Goal: Information Seeking & Learning: Learn about a topic

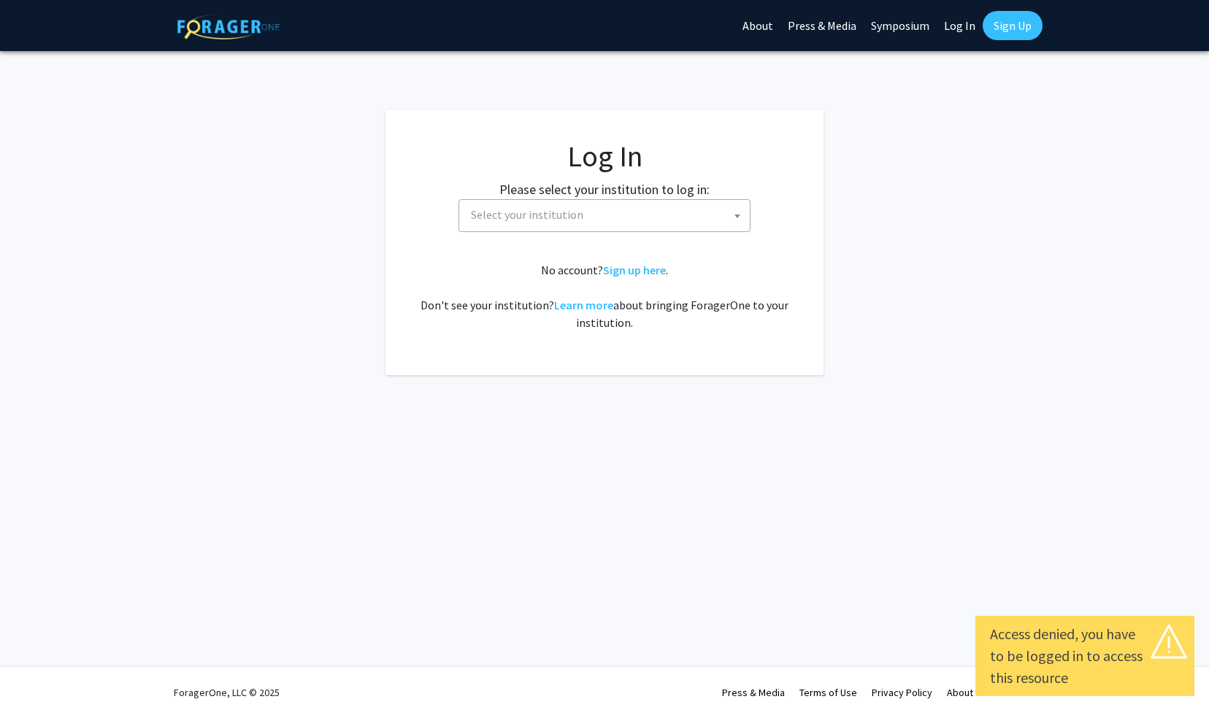
select select
click at [625, 213] on span "Select your institution" at bounding box center [607, 215] width 285 height 30
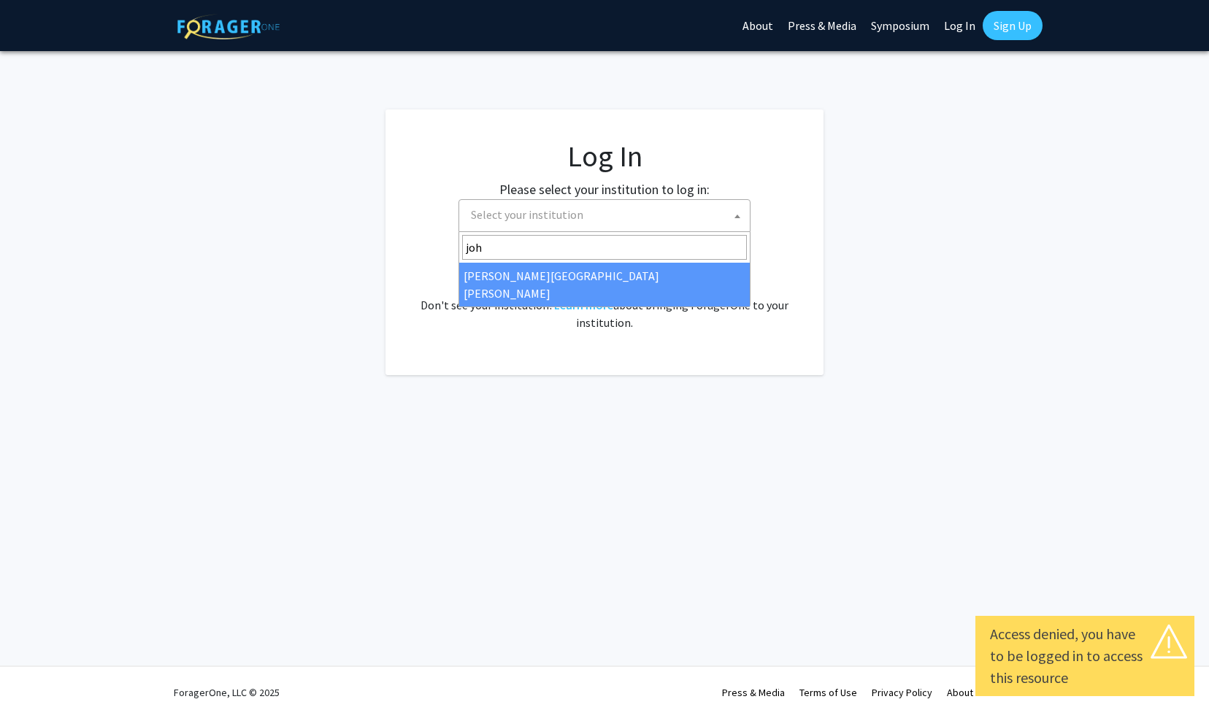
type input "joh"
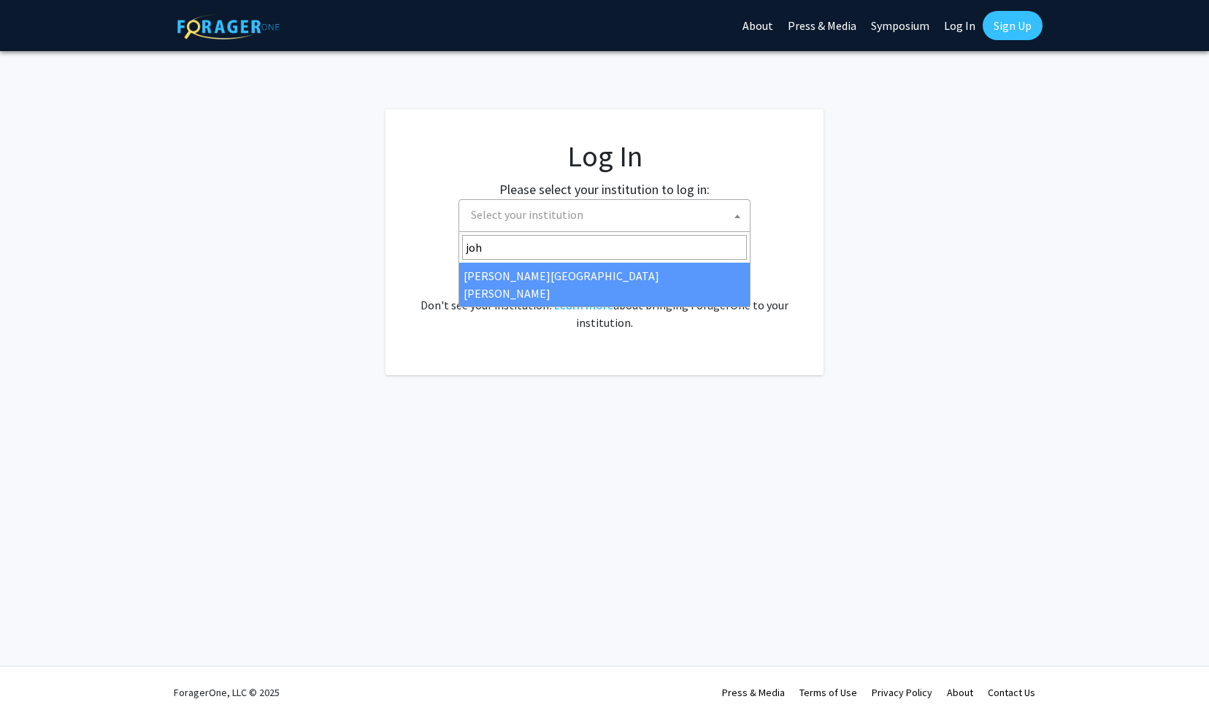
select select "1"
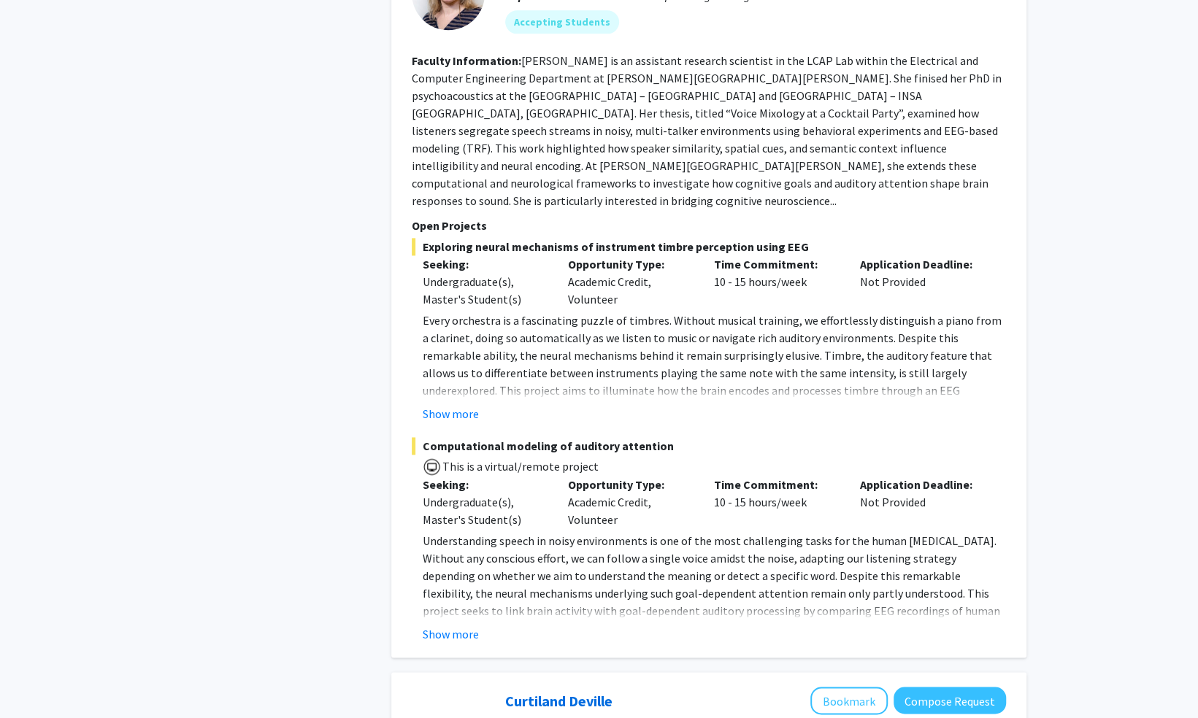
scroll to position [1159, 0]
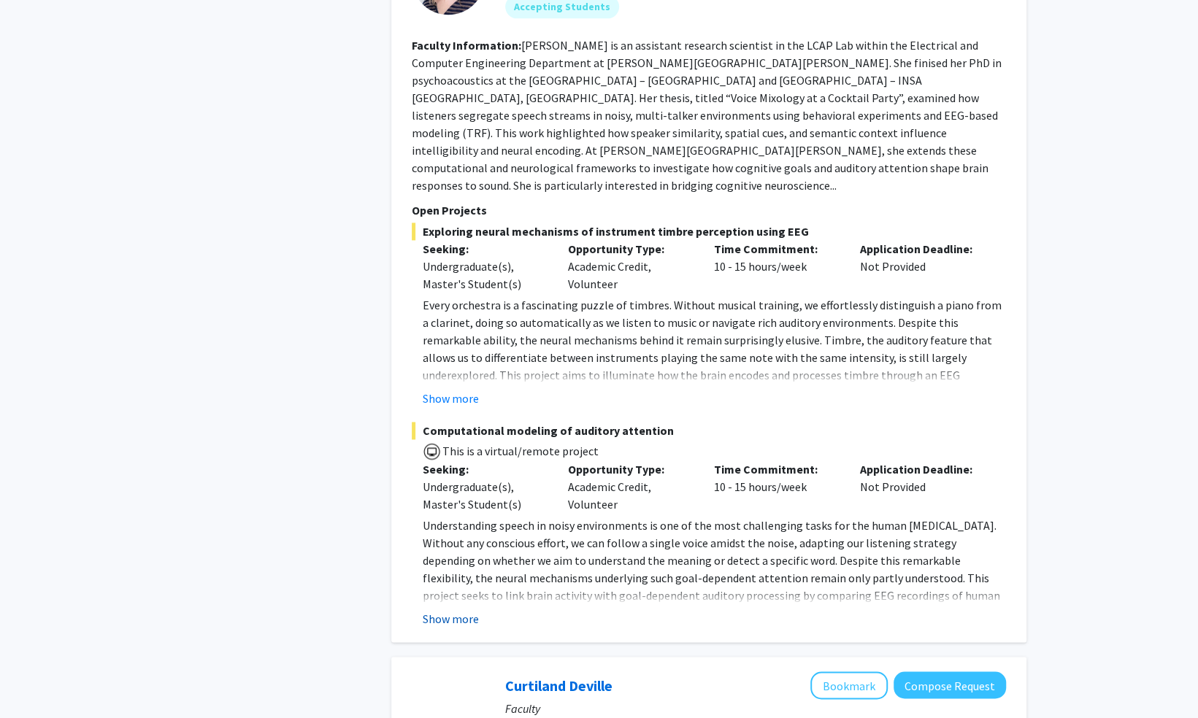
click at [455, 610] on button "Show more" at bounding box center [451, 619] width 56 height 18
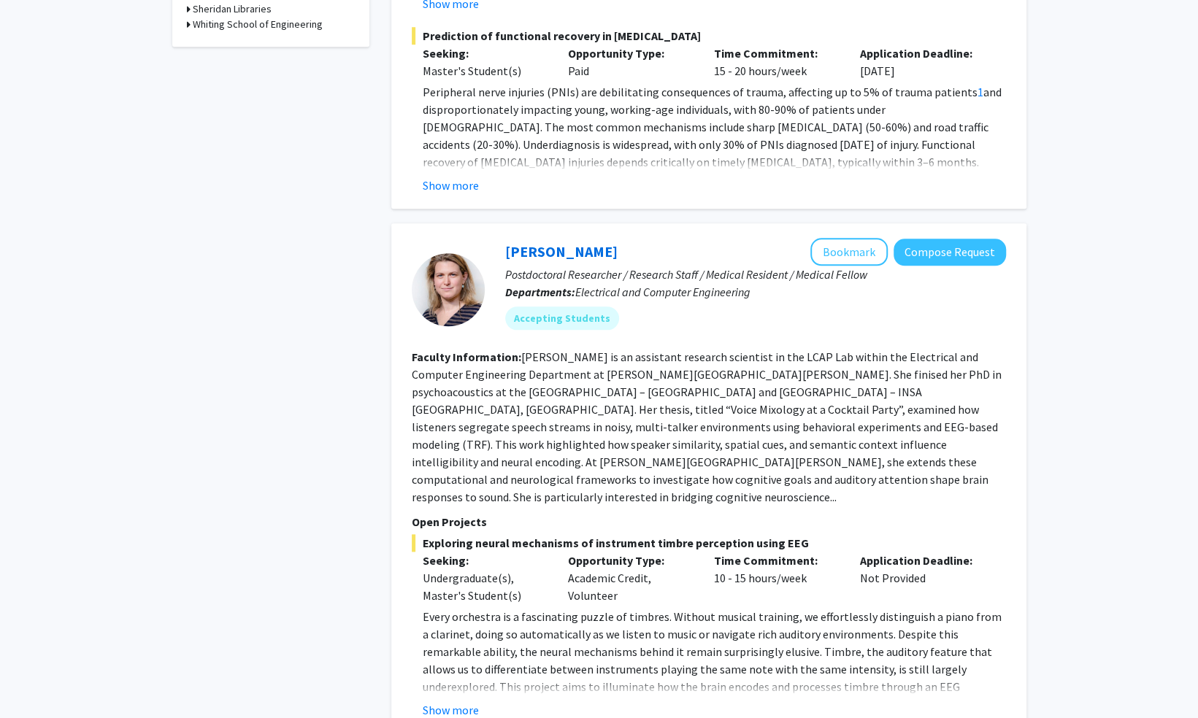
scroll to position [831, 0]
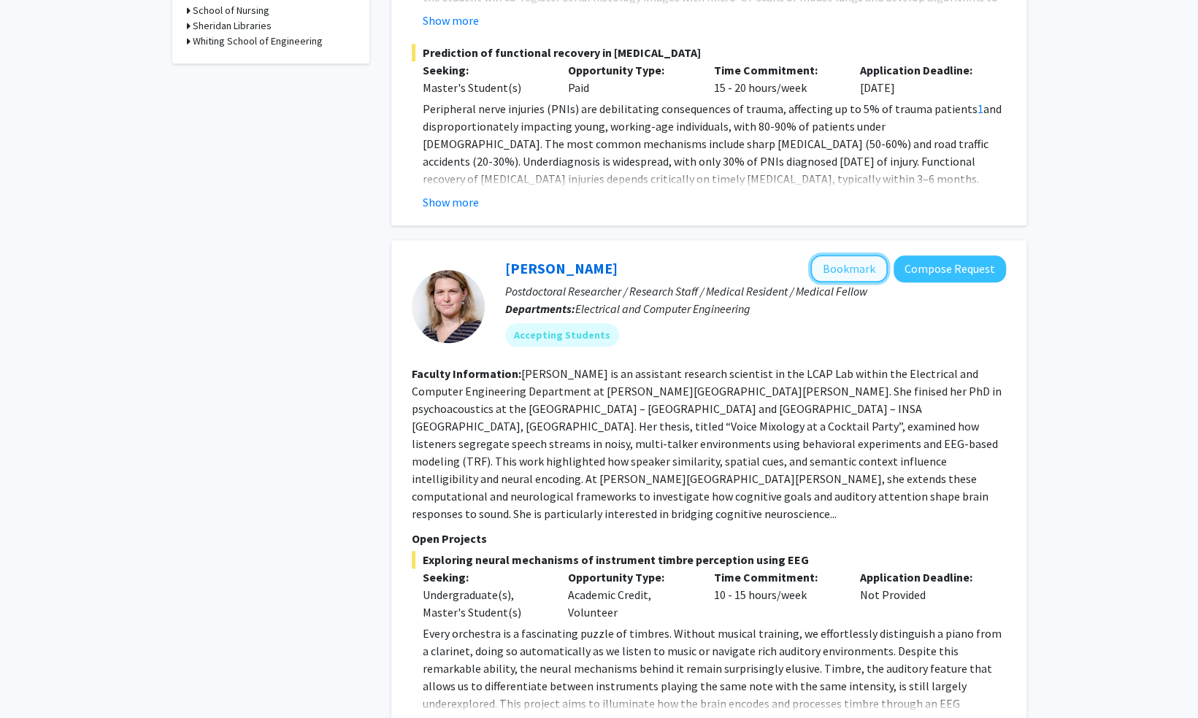
click at [840, 257] on button "Bookmark" at bounding box center [848, 269] width 77 height 28
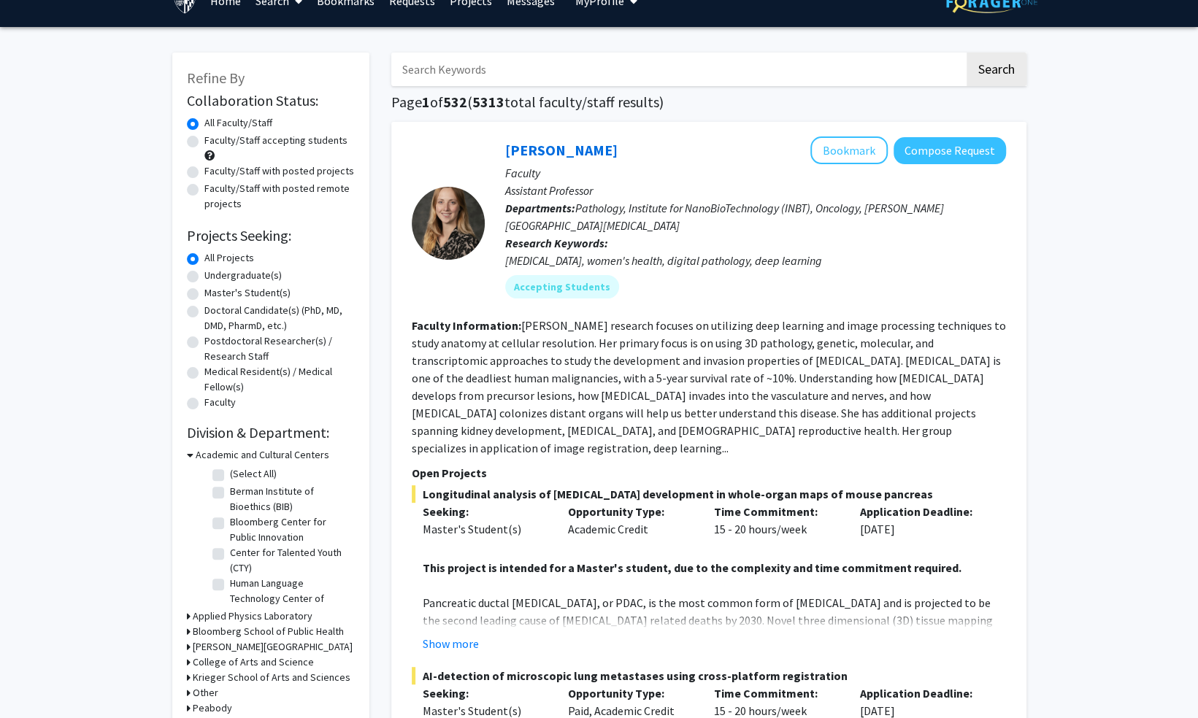
scroll to position [0, 0]
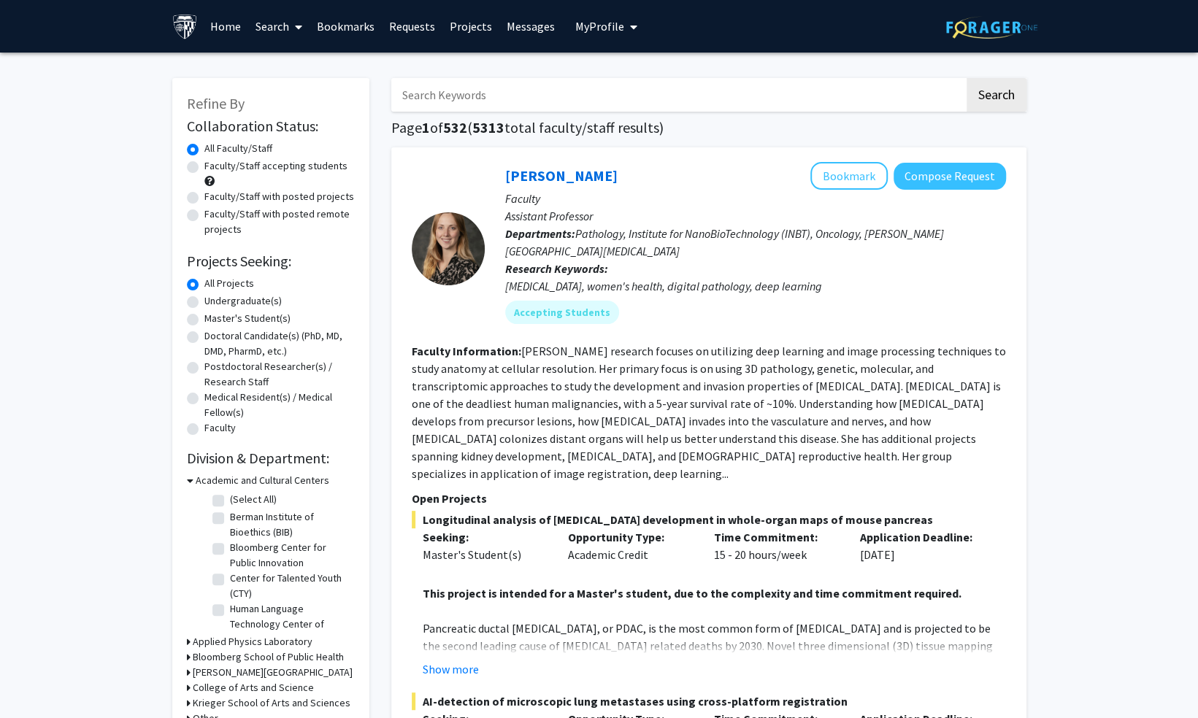
click at [204, 218] on label "Faculty/Staff with posted remote projects" at bounding box center [279, 222] width 150 height 31
click at [204, 216] on input "Faculty/Staff with posted remote projects" at bounding box center [208, 211] width 9 height 9
radio input "true"
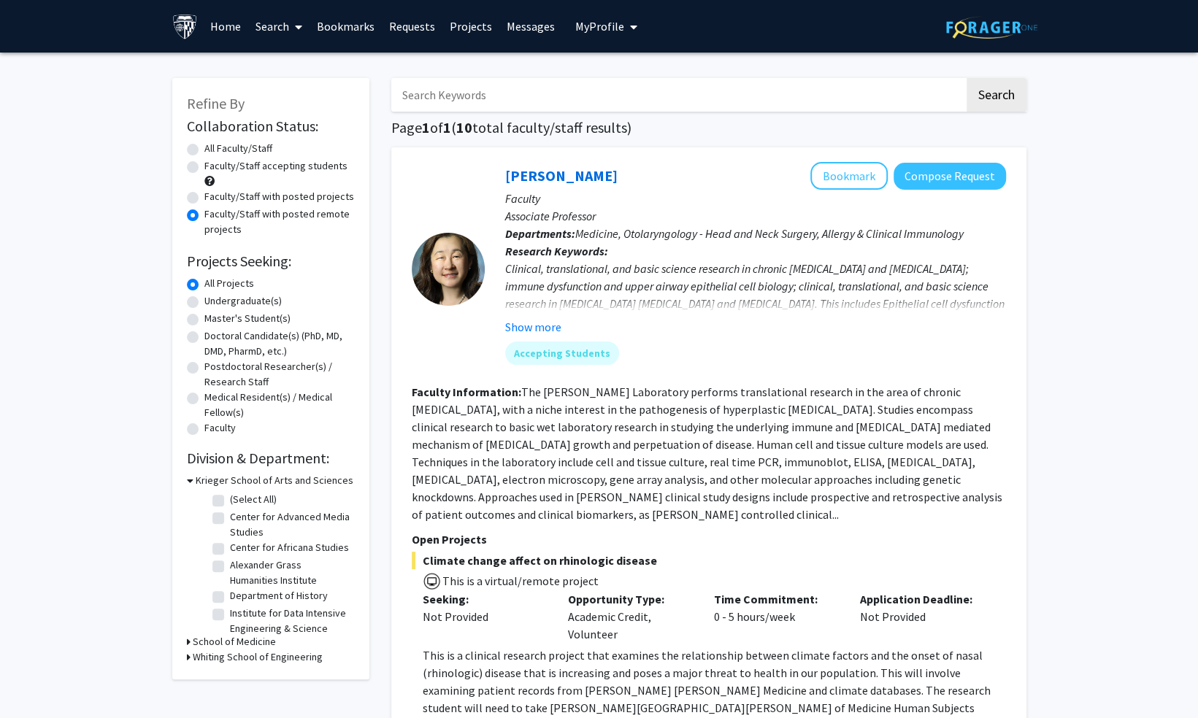
click at [204, 145] on label "All Faculty/Staff" at bounding box center [238, 148] width 68 height 15
click at [204, 145] on input "All Faculty/Staff" at bounding box center [208, 145] width 9 height 9
radio input "true"
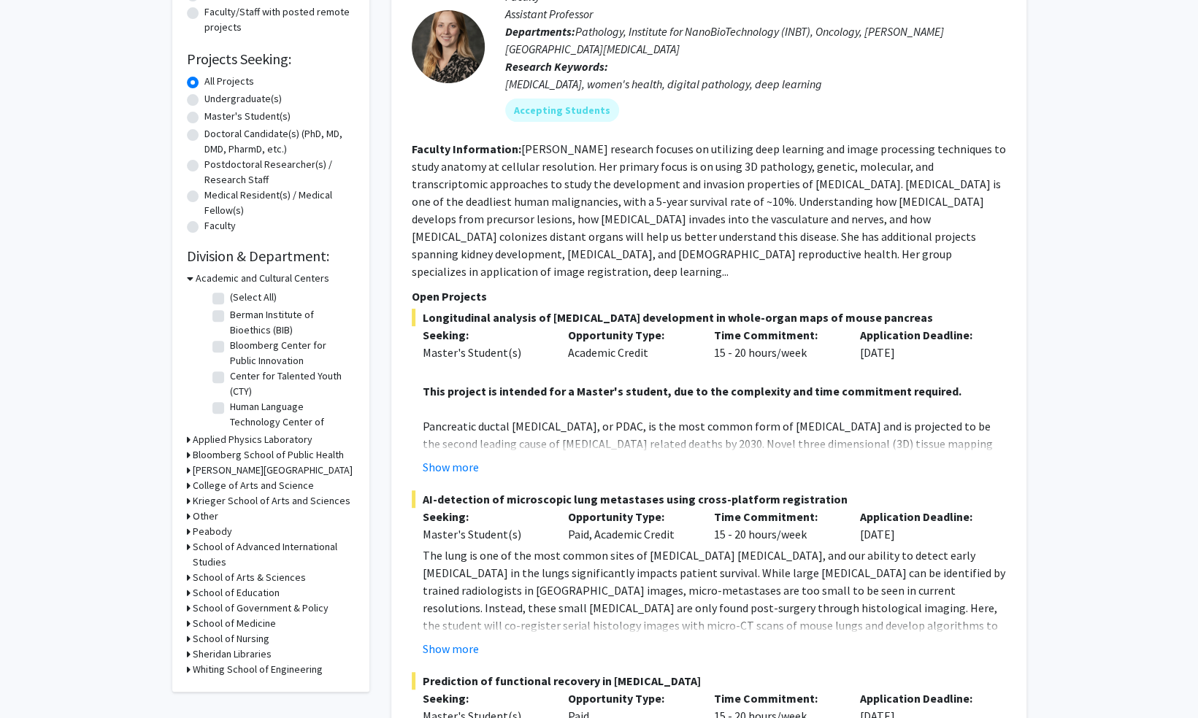
scroll to position [204, 0]
click at [190, 667] on div "Whiting School of Engineering" at bounding box center [271, 668] width 168 height 15
click at [188, 669] on icon at bounding box center [189, 668] width 4 height 15
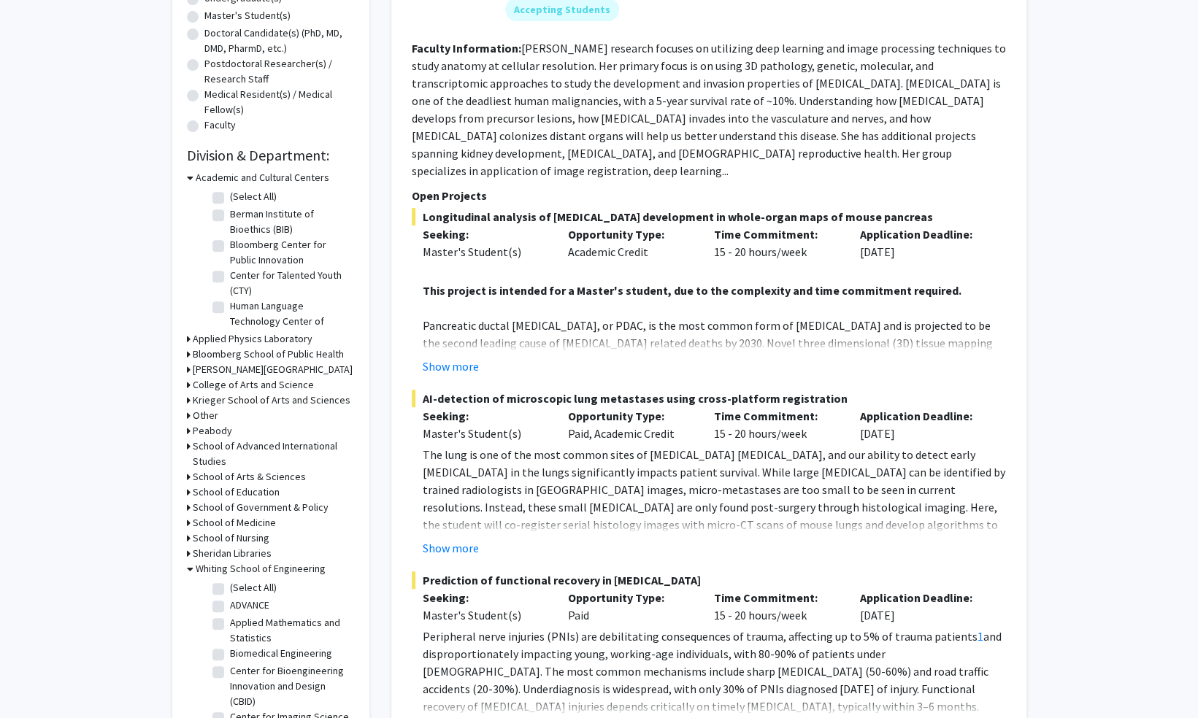
scroll to position [304, 0]
click at [230, 585] on label "(Select All)" at bounding box center [253, 586] width 47 height 15
click at [230, 585] on input "(Select All)" at bounding box center [234, 583] width 9 height 9
checkbox input "true"
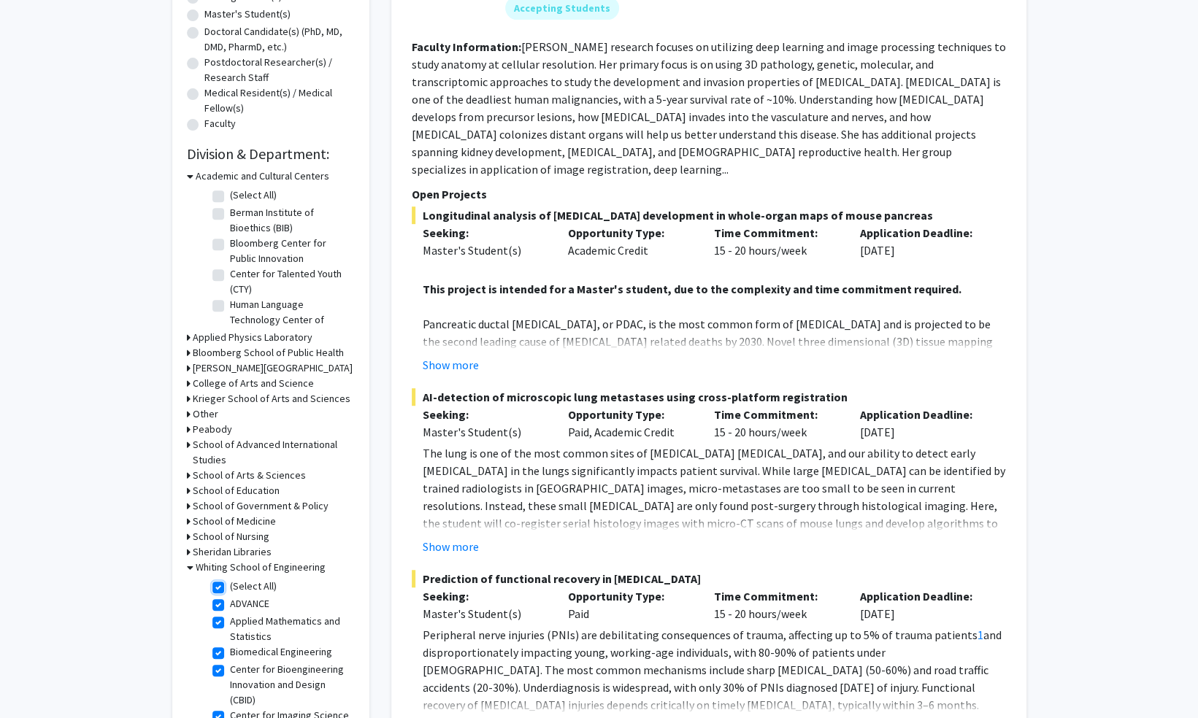
checkbox input "true"
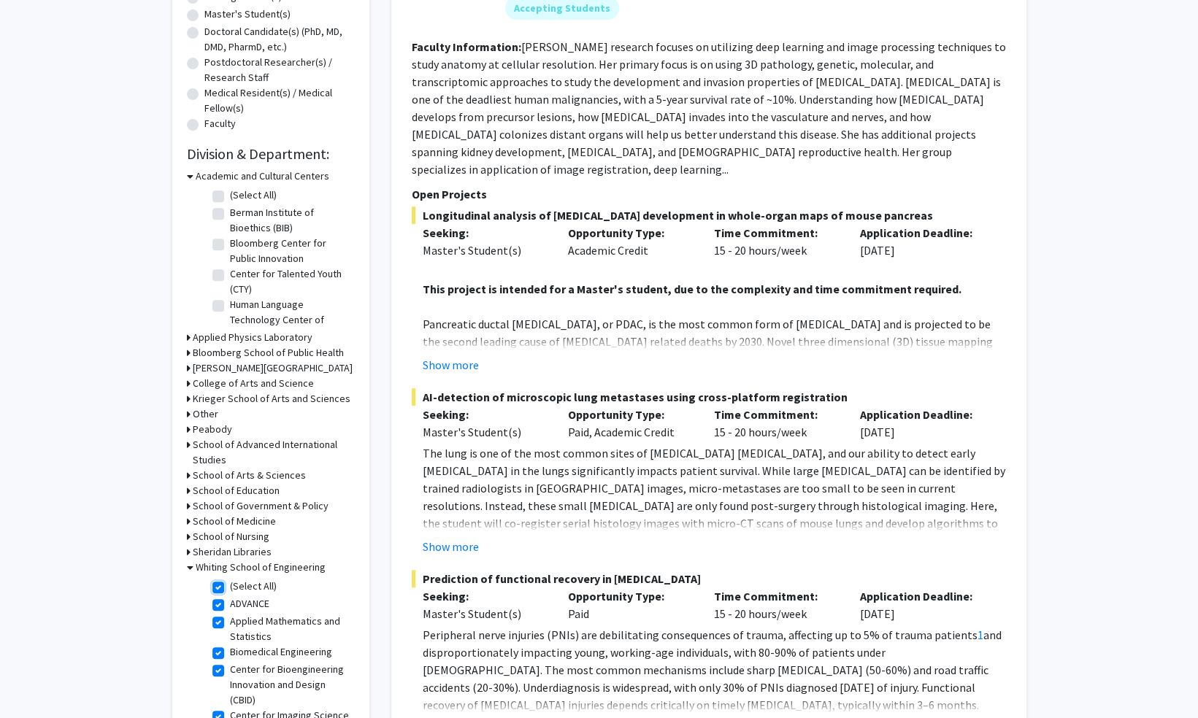
checkbox input "true"
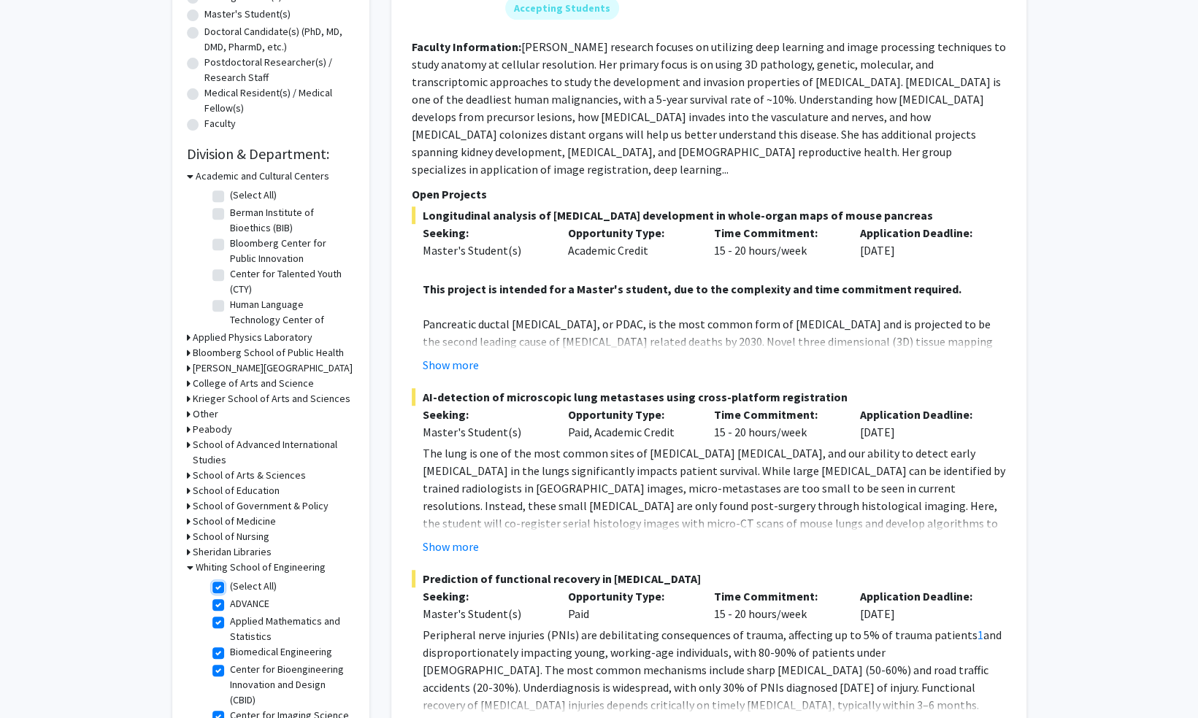
checkbox input "true"
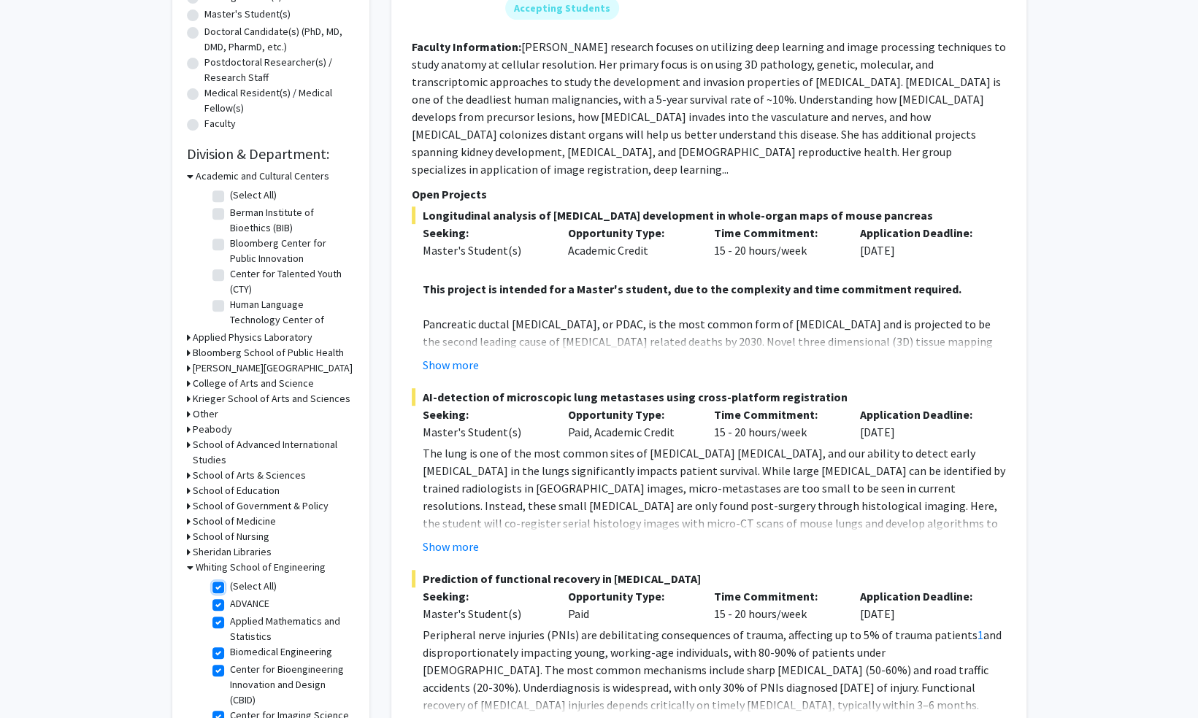
checkbox input "true"
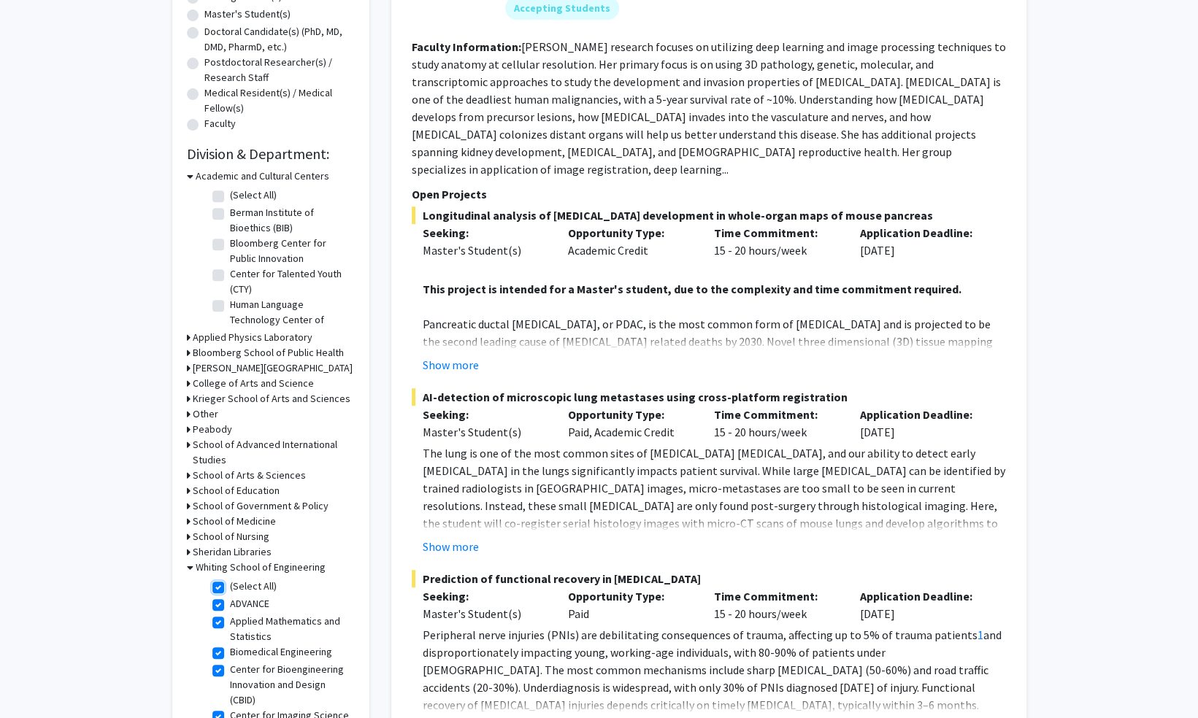
checkbox input "true"
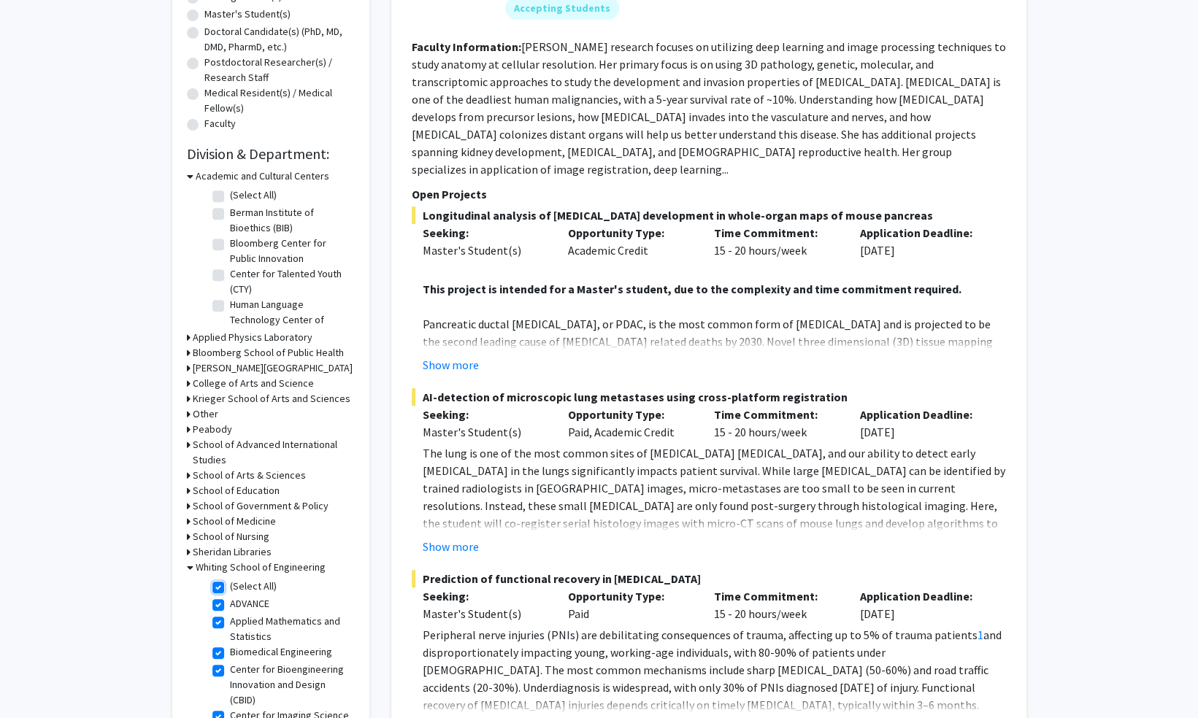
checkbox input "true"
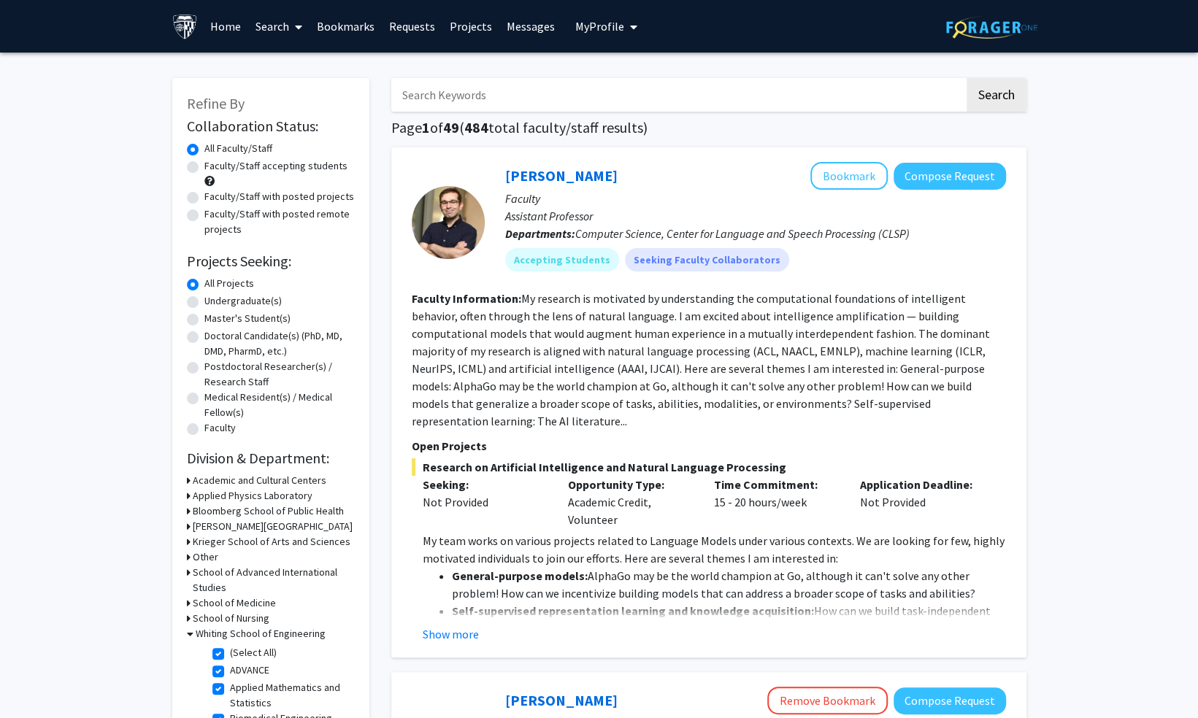
click at [185, 540] on div "Refine By Collaboration Status: Collaboration Status All Faculty/Staff Collabor…" at bounding box center [270, 440] width 197 height 724
click at [188, 542] on icon at bounding box center [189, 541] width 4 height 15
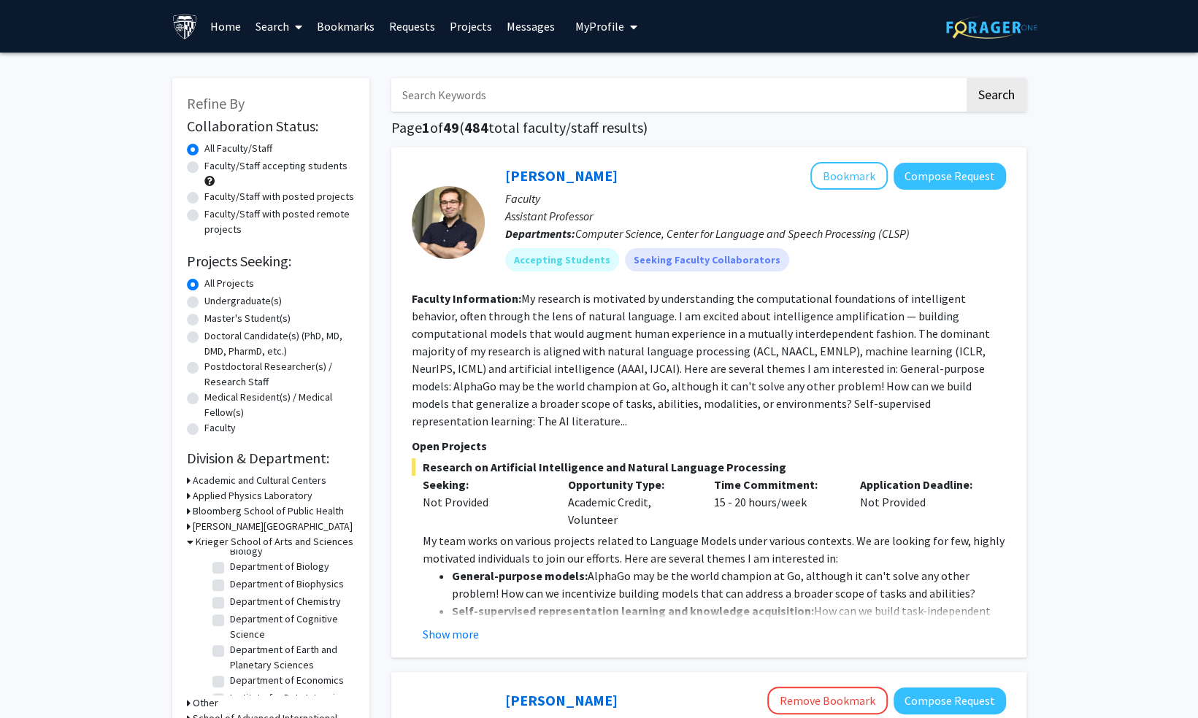
click at [431, 101] on input "Search Keywords" at bounding box center [677, 95] width 573 height 34
type input "memristor"
click at [967, 78] on button "Search" at bounding box center [997, 95] width 60 height 34
checkbox input "false"
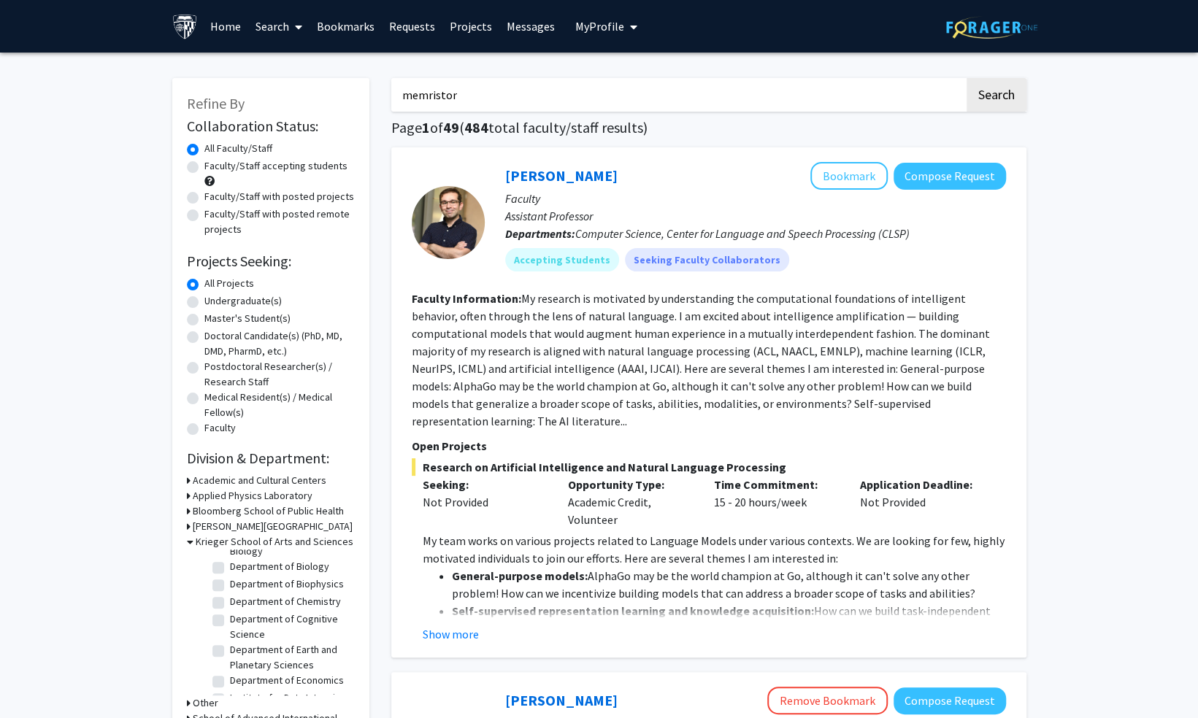
checkbox input "false"
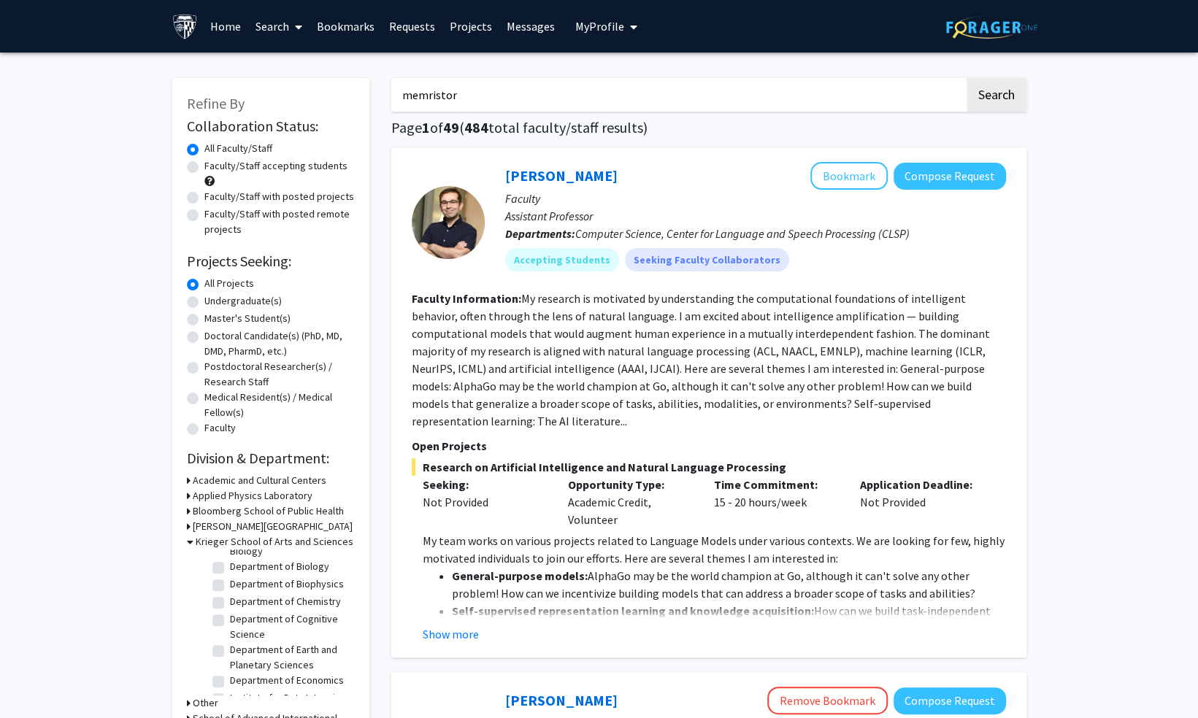
checkbox input "false"
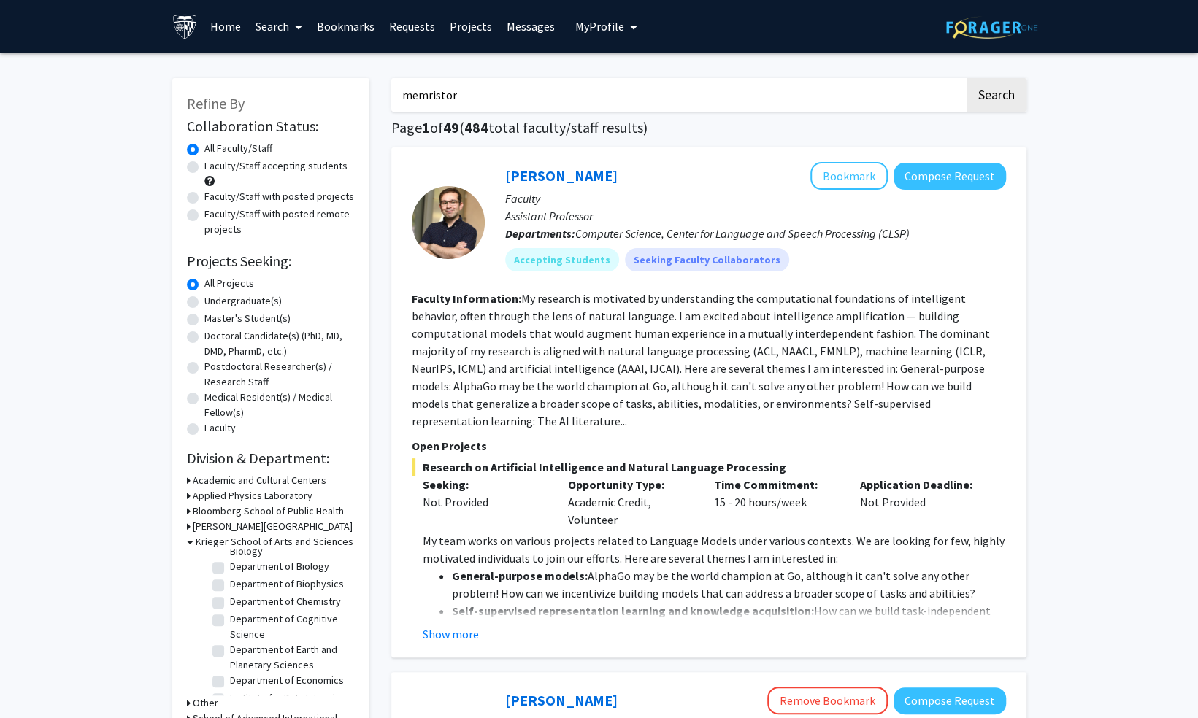
checkbox input "false"
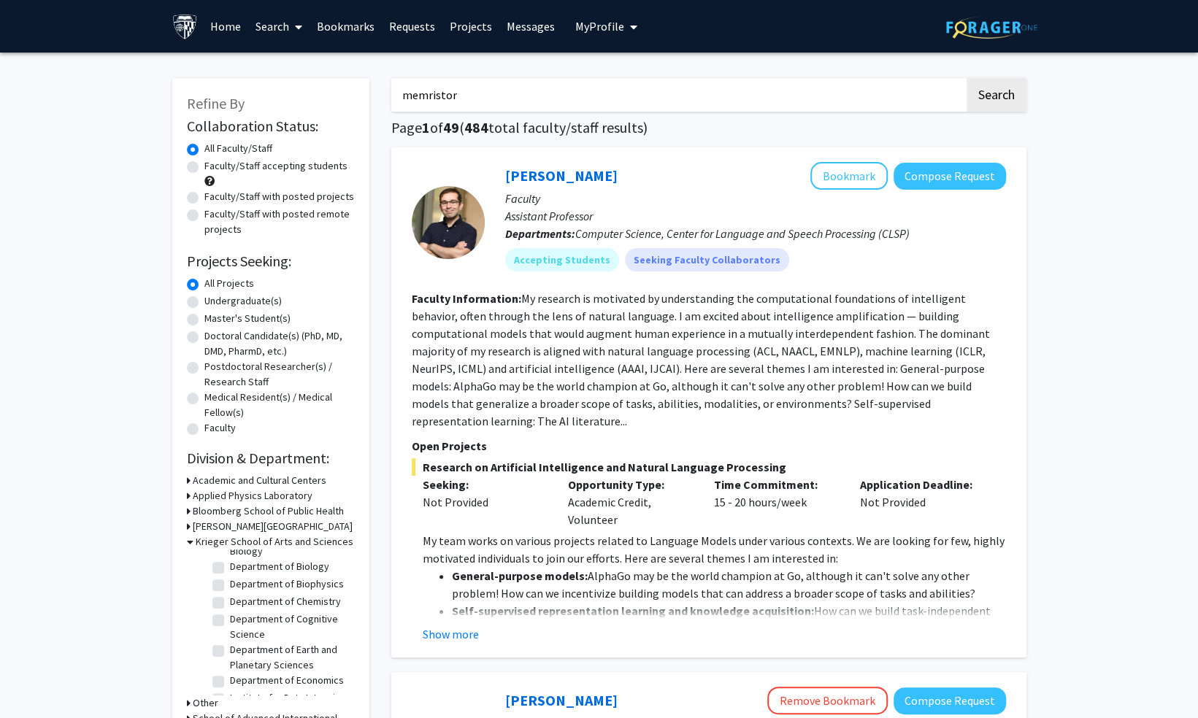
checkbox input "false"
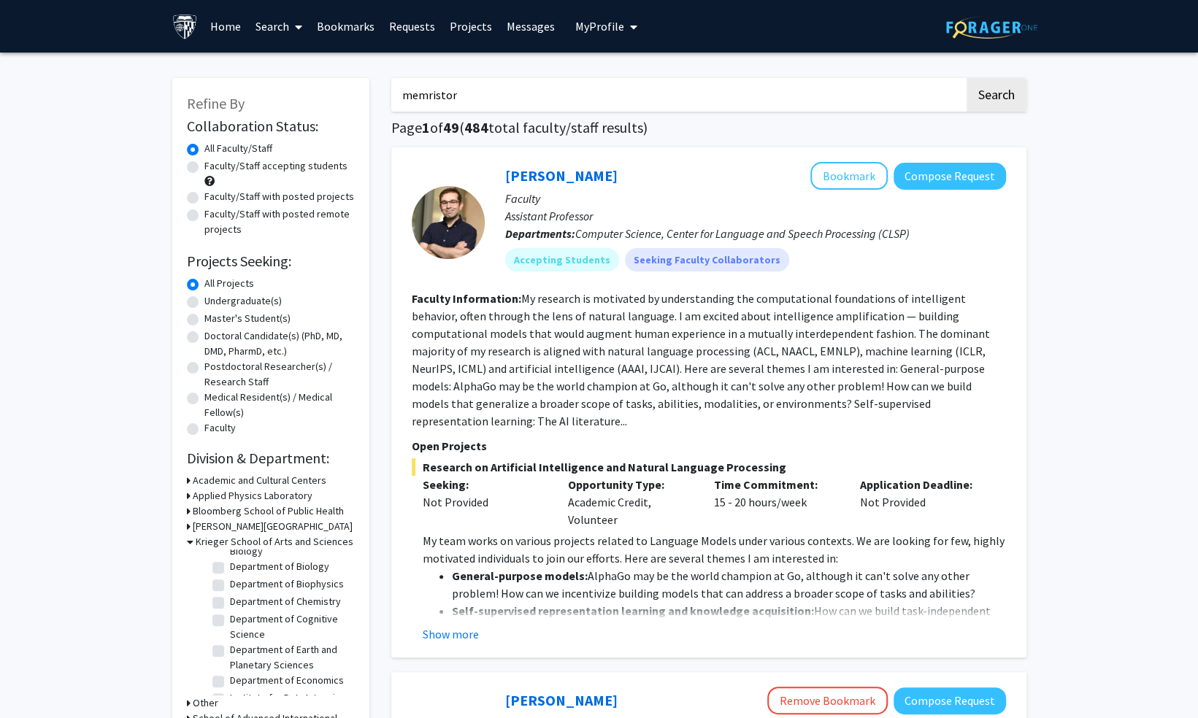
checkbox input "false"
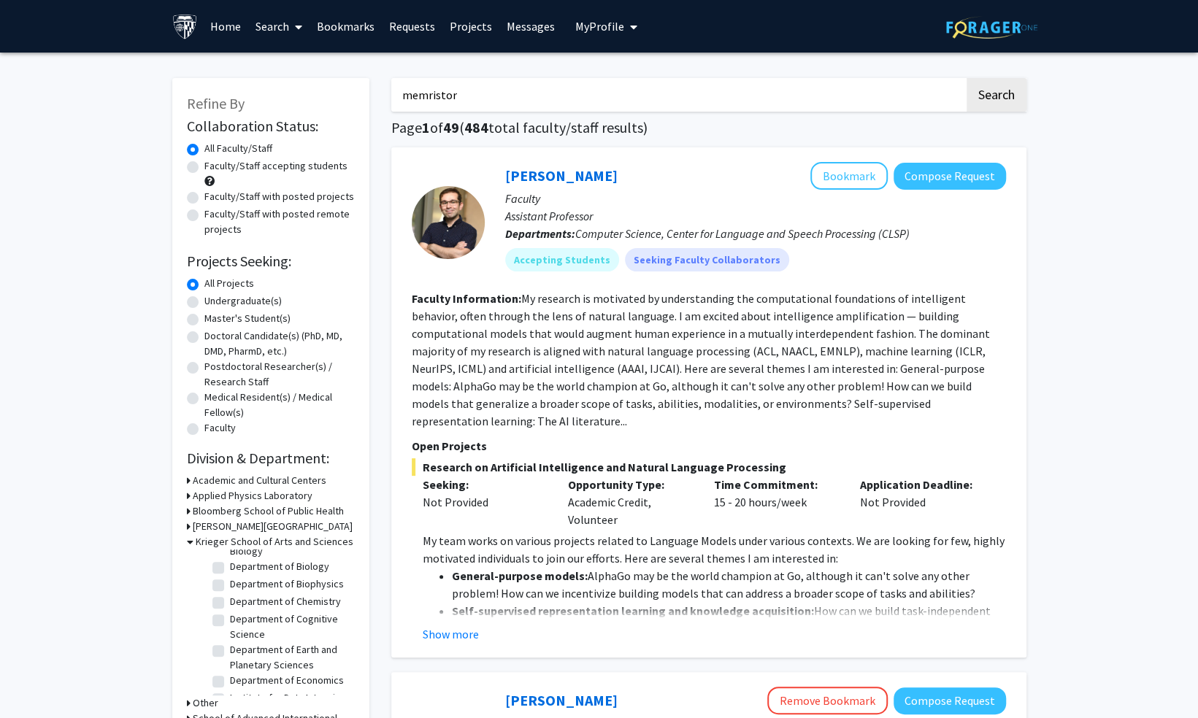
checkbox input "false"
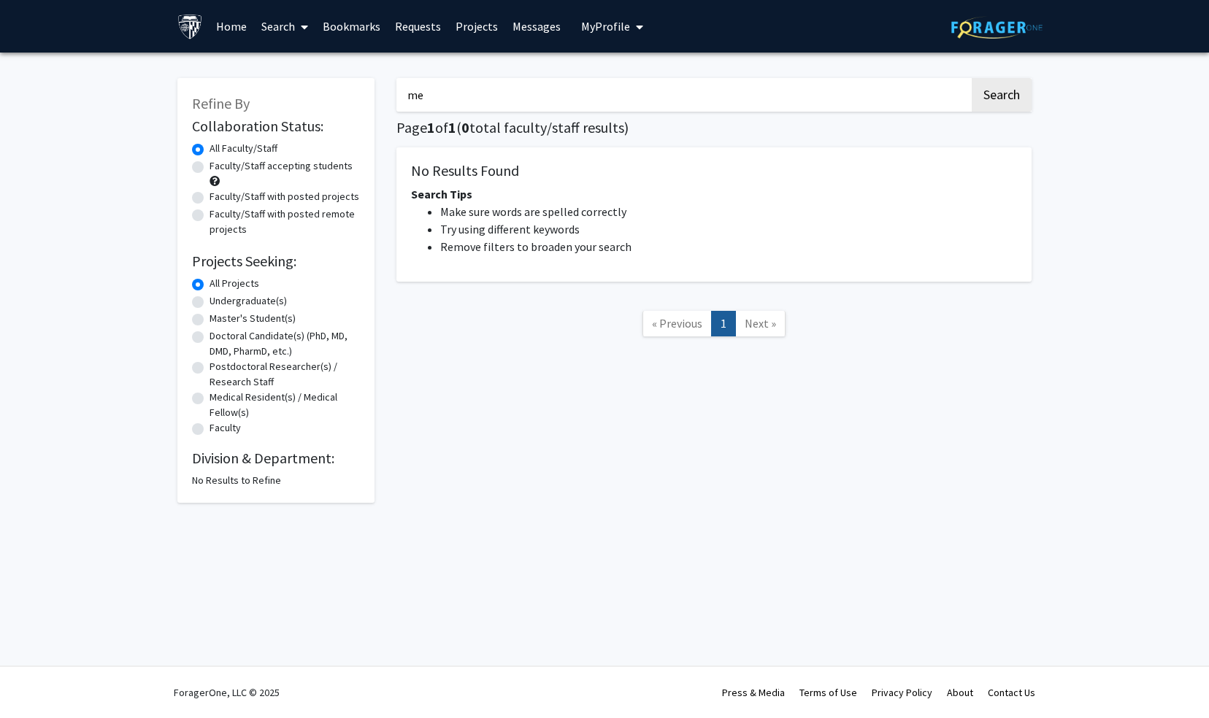
type input "m"
click at [972, 78] on button "Search" at bounding box center [1002, 95] width 60 height 34
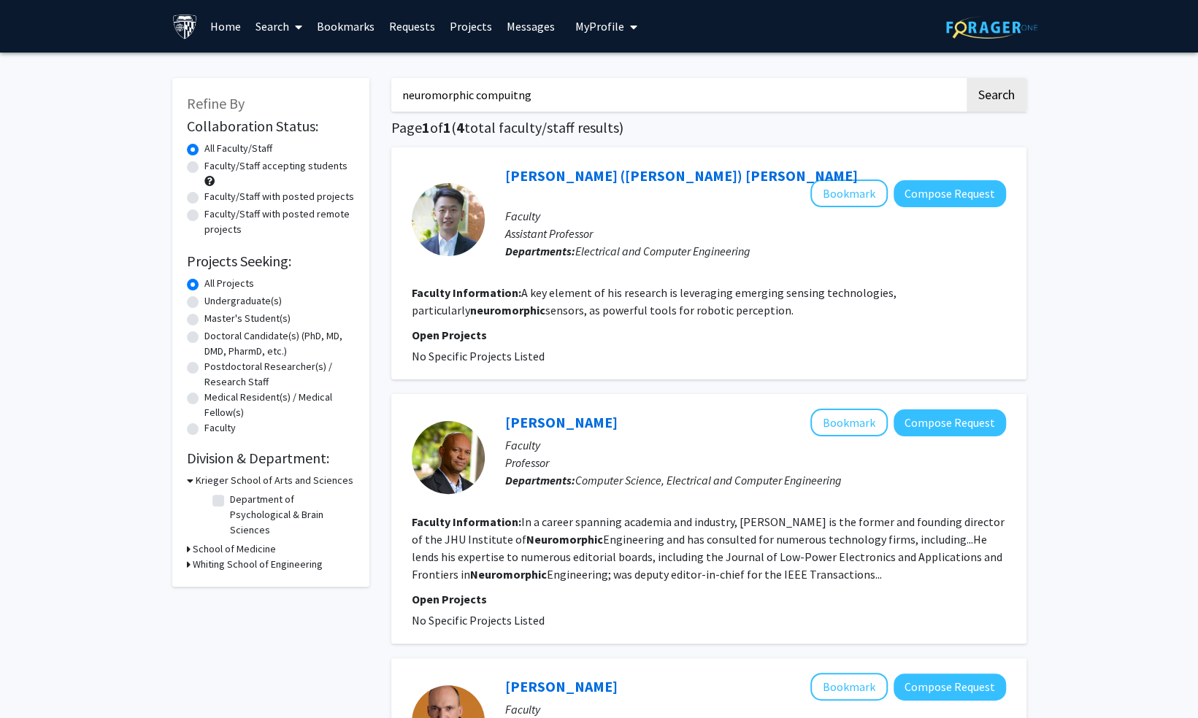
drag, startPoint x: 539, startPoint y: 88, endPoint x: 374, endPoint y: 58, distance: 167.6
drag, startPoint x: 374, startPoint y: 58, endPoint x: 633, endPoint y: 92, distance: 261.3
drag, startPoint x: 629, startPoint y: 93, endPoint x: 428, endPoint y: 77, distance: 201.4
click at [428, 77] on div "neuromorphic compuitng Search Page 1 of 1 ( 4 total faculty/staff results) Ziyu…" at bounding box center [708, 661] width 657 height 1194
type input "n"
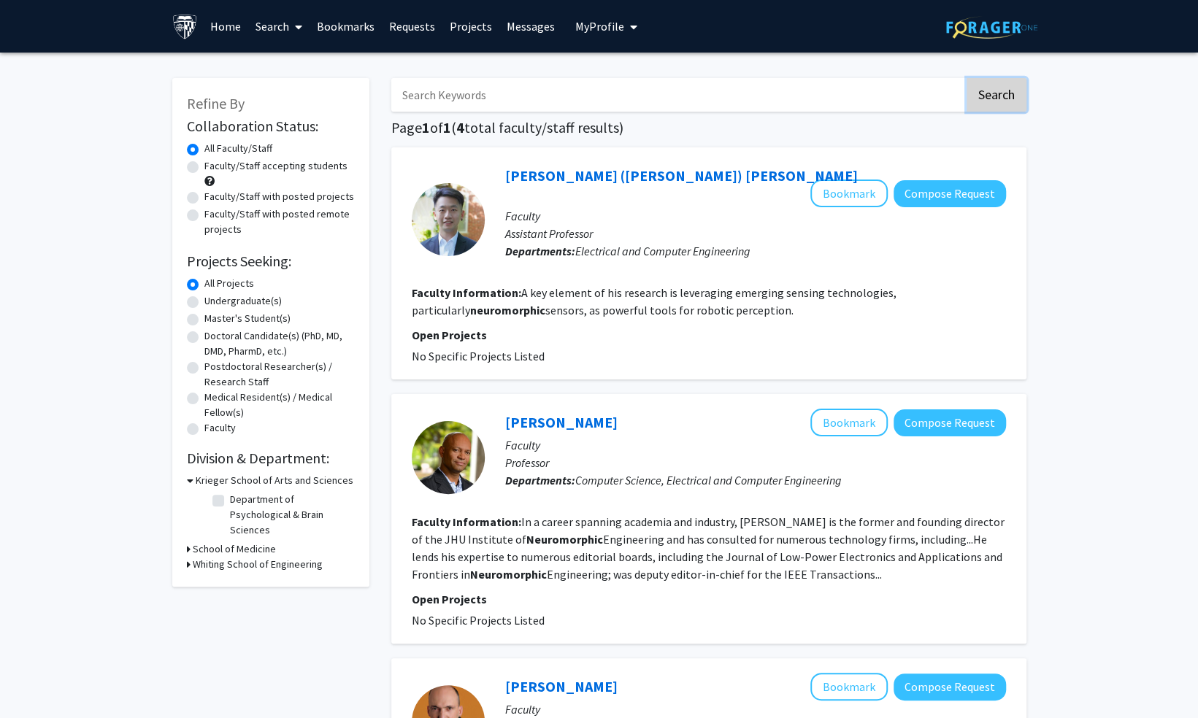
click at [984, 93] on button "Search" at bounding box center [997, 95] width 60 height 34
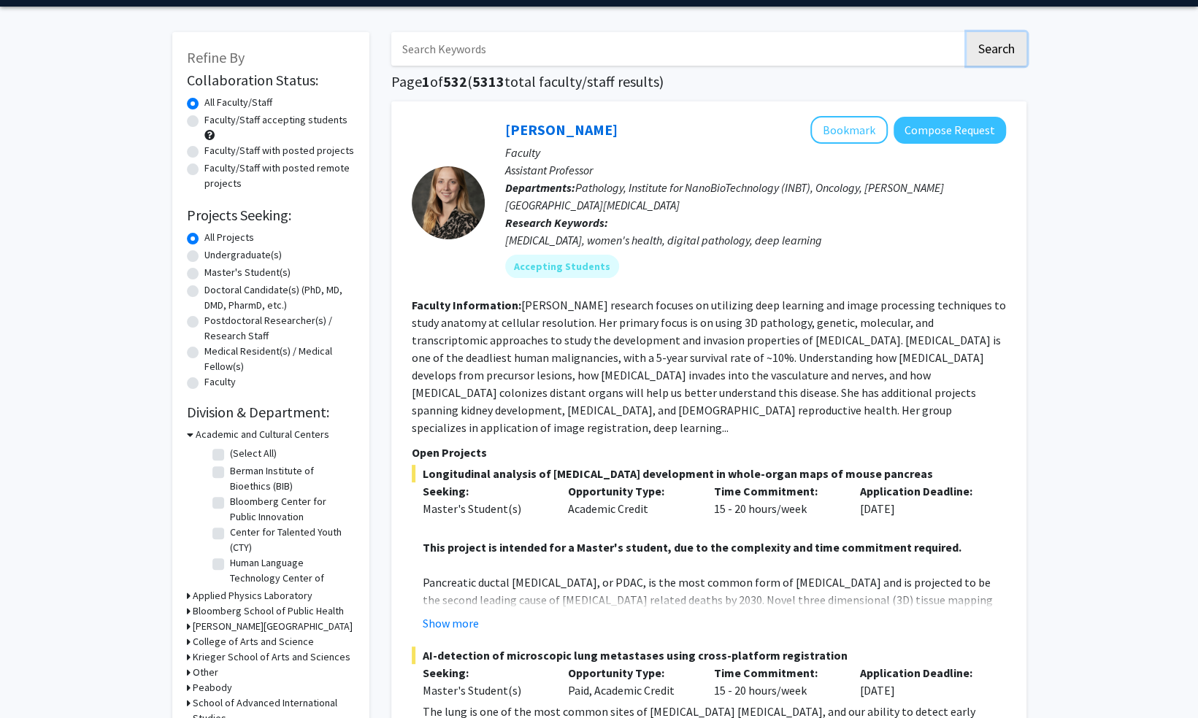
scroll to position [47, 0]
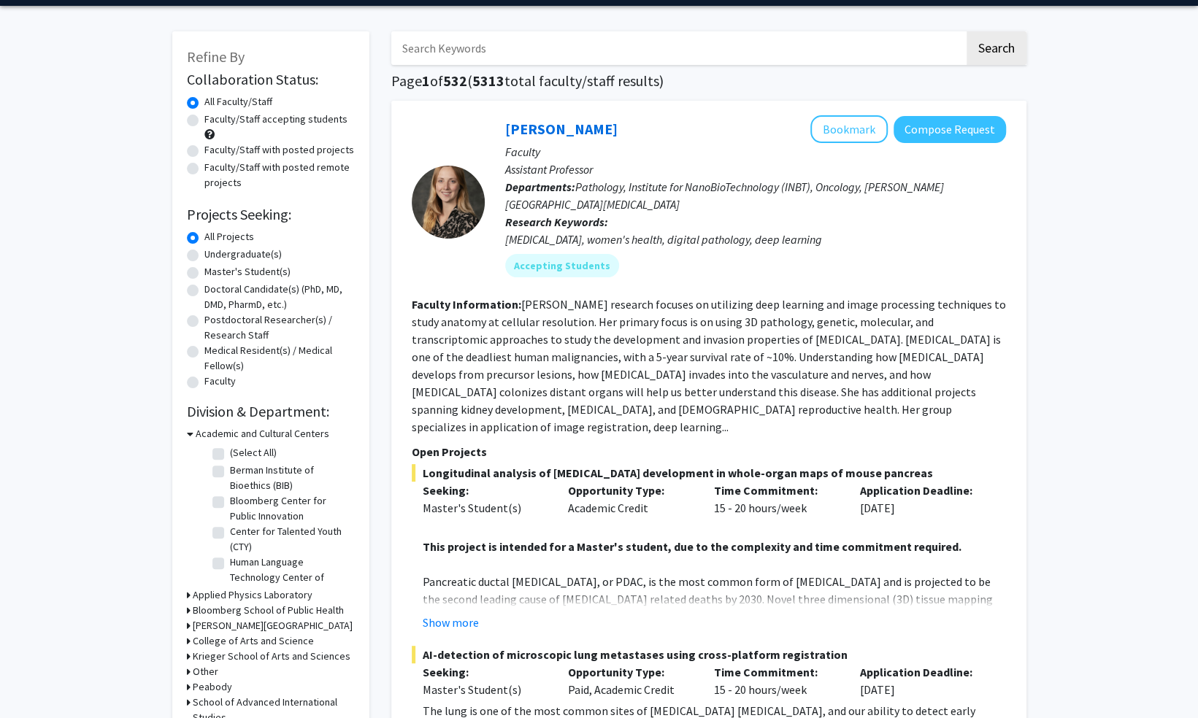
click at [204, 272] on label "Master's Student(s)" at bounding box center [247, 271] width 86 height 15
click at [204, 272] on input "Master's Student(s)" at bounding box center [208, 268] width 9 height 9
radio input "true"
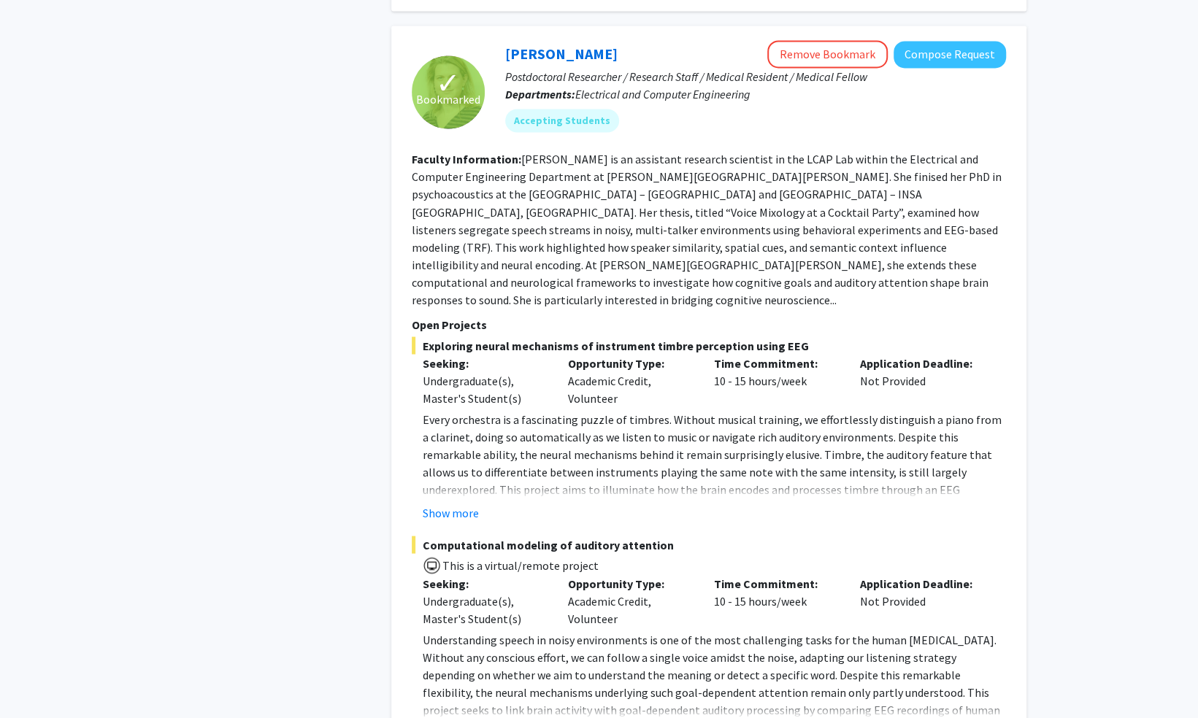
scroll to position [1594, 0]
click at [439, 718] on button "Show more" at bounding box center [451, 732] width 56 height 18
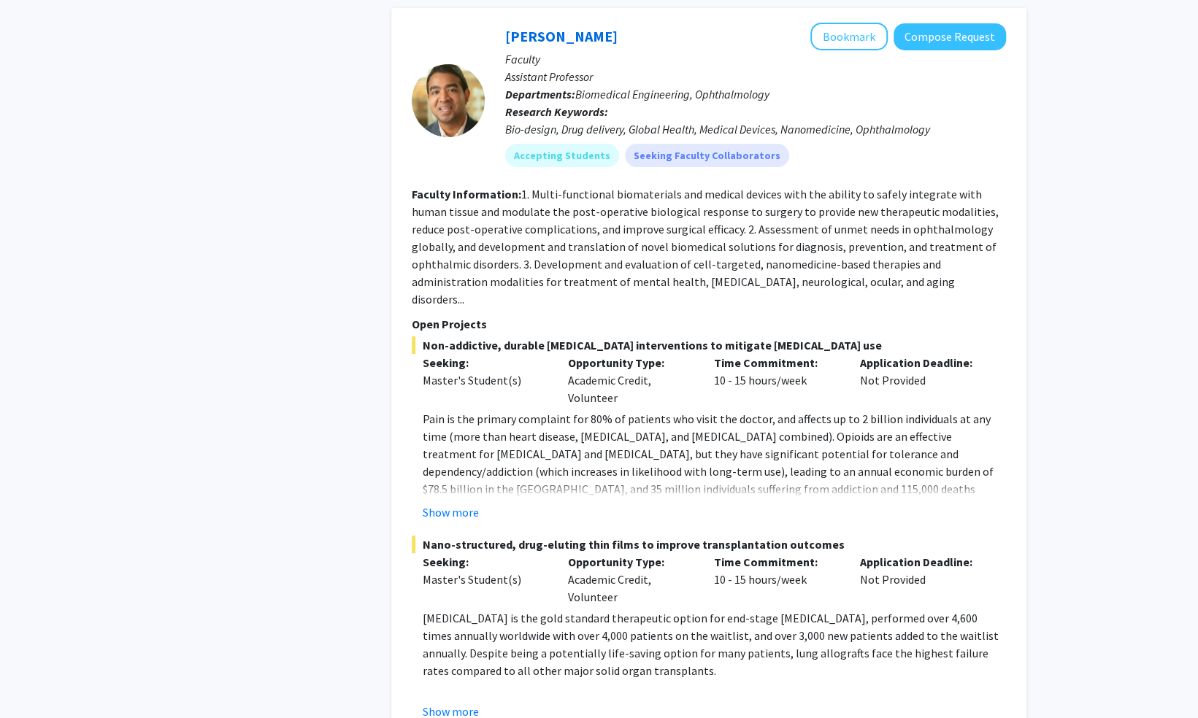
scroll to position [3488, 0]
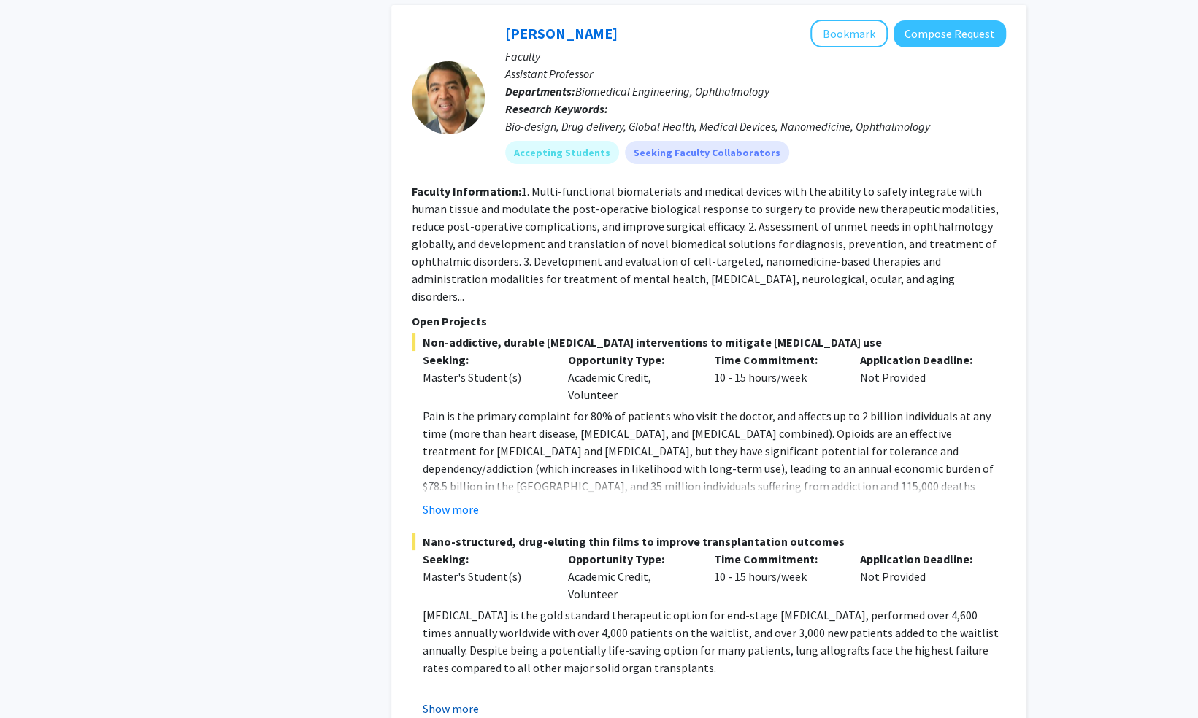
click at [435, 700] on button "Show more" at bounding box center [451, 709] width 56 height 18
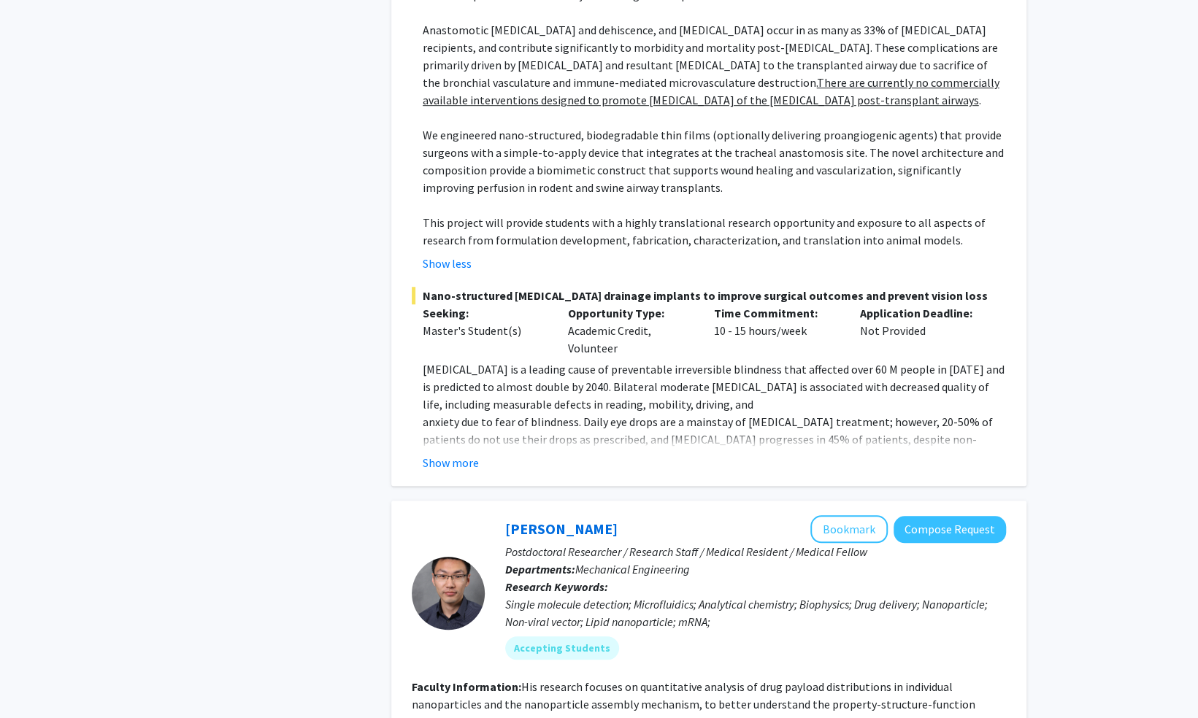
scroll to position [4162, 0]
click at [450, 453] on button "Show more" at bounding box center [451, 462] width 56 height 18
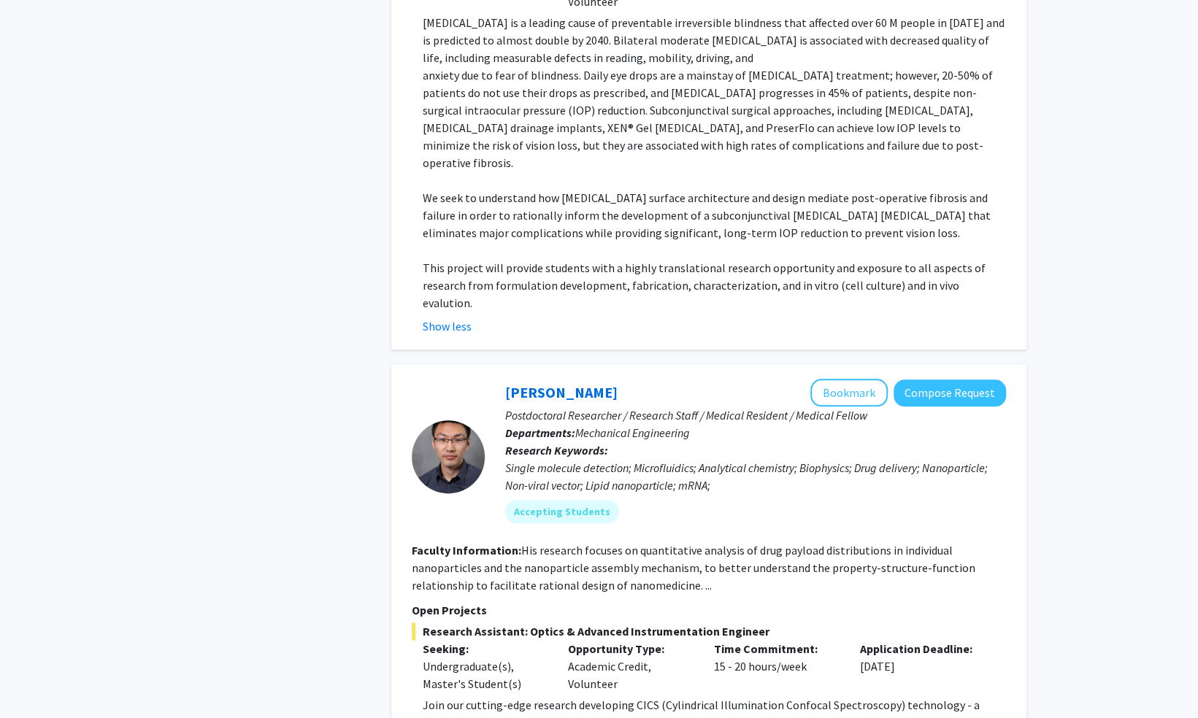
scroll to position [4699, 0]
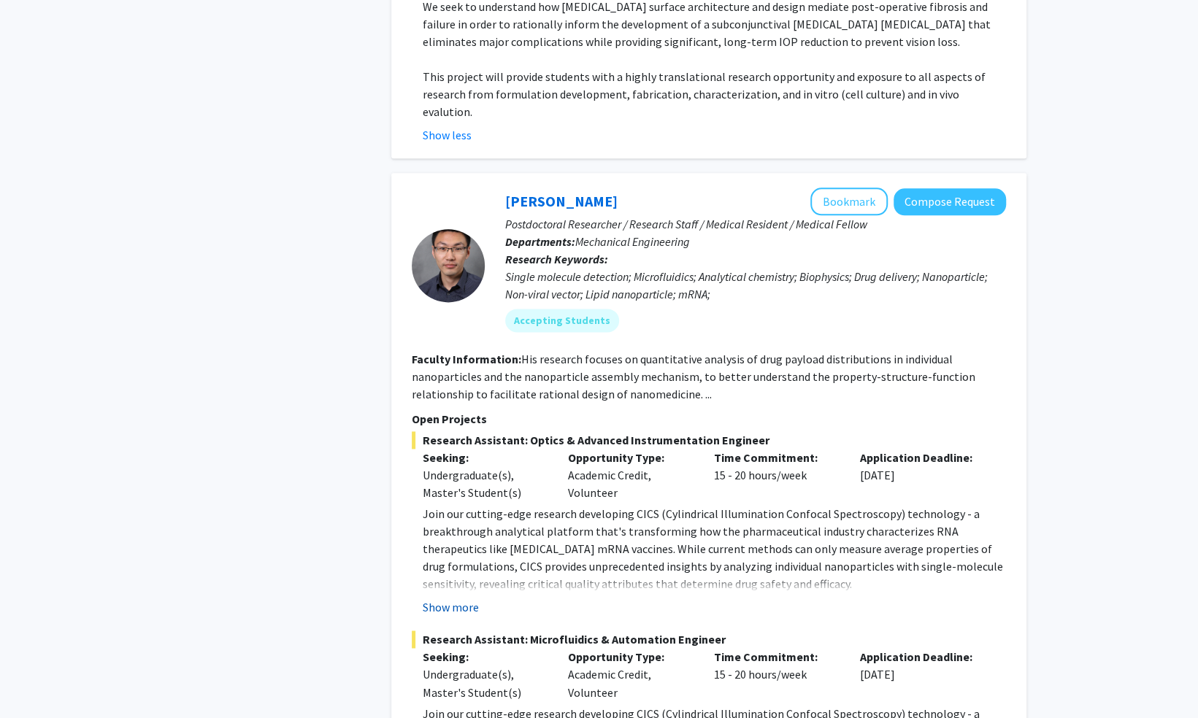
click at [448, 599] on button "Show more" at bounding box center [451, 608] width 56 height 18
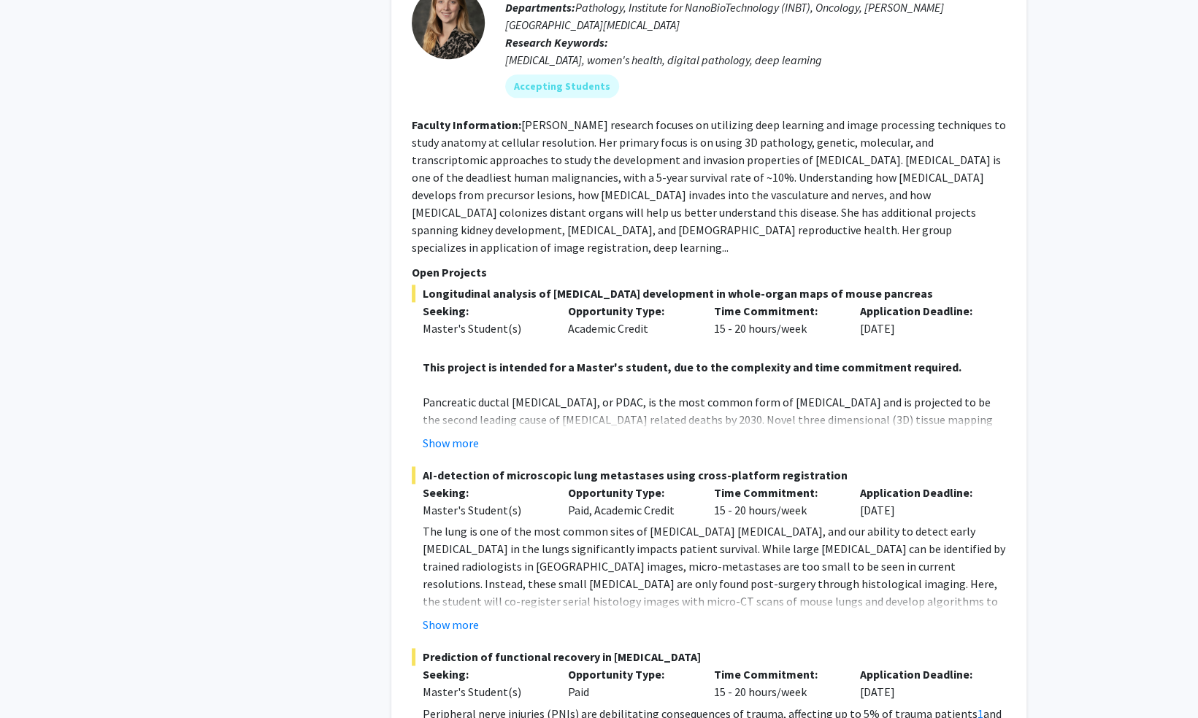
scroll to position [8275, 0]
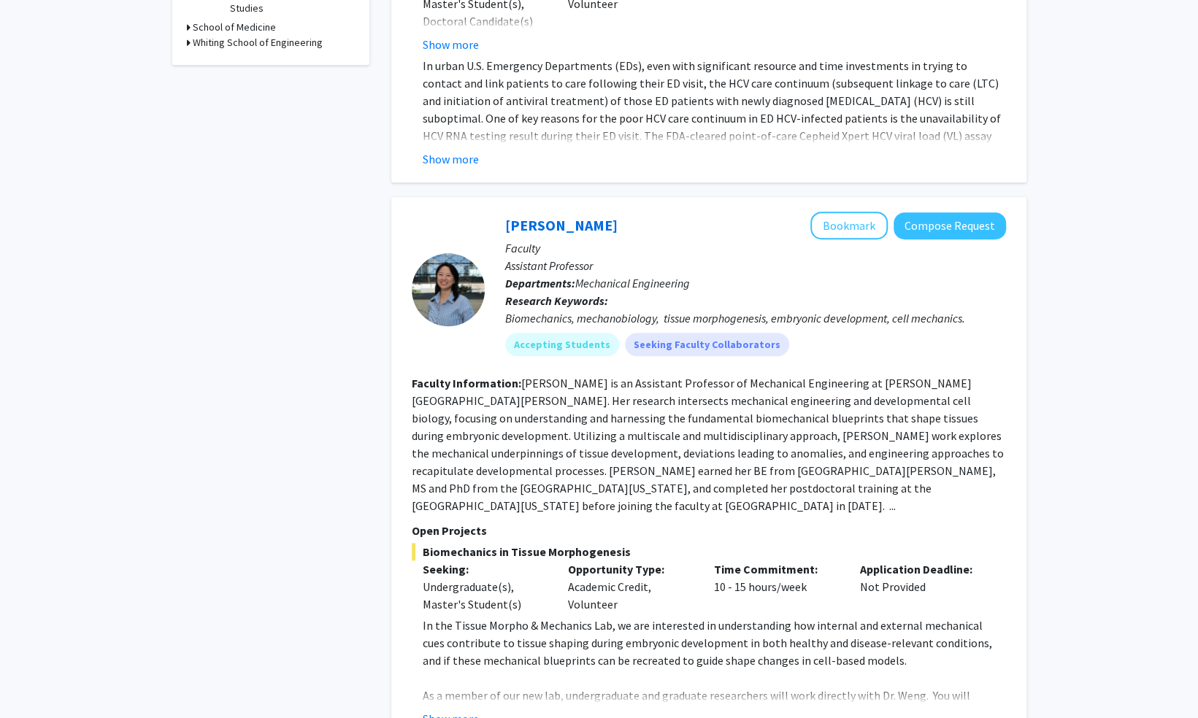
scroll to position [600, 0]
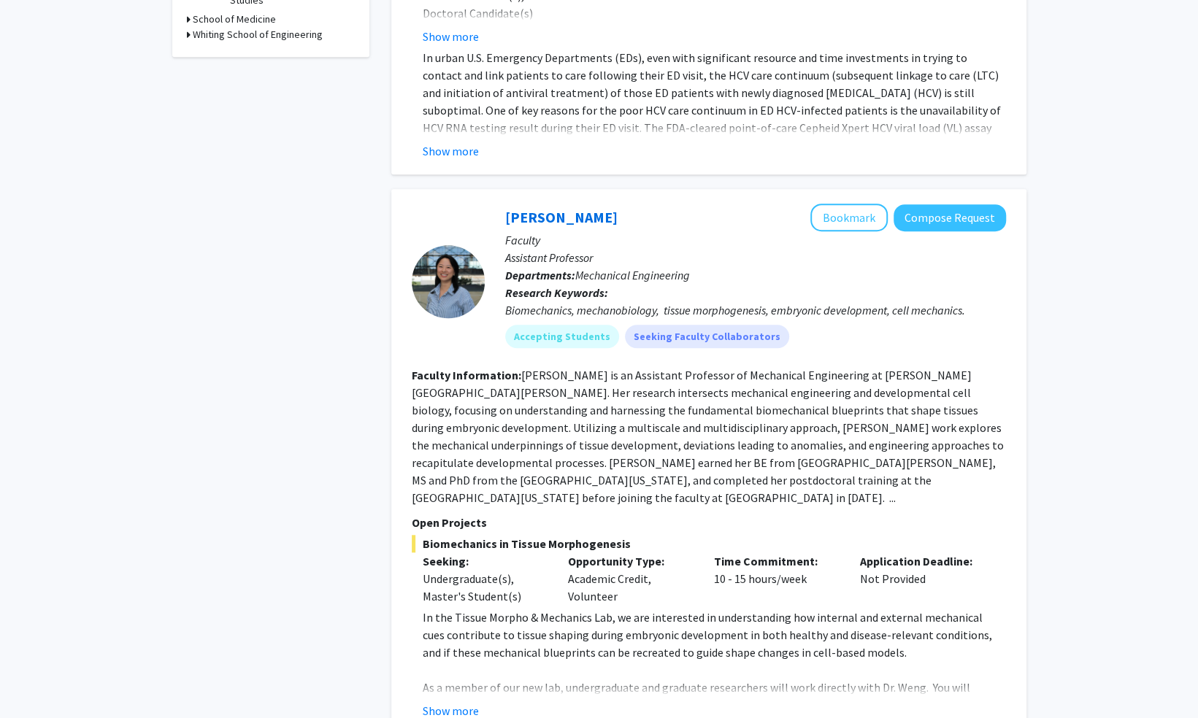
drag, startPoint x: 975, startPoint y: 653, endPoint x: 480, endPoint y: 647, distance: 495.0
click at [480, 679] on p "As a member of our new lab, undergraduate and graduate researchers will work di…" at bounding box center [714, 723] width 583 height 88
click at [453, 702] on button "Show more" at bounding box center [451, 711] width 56 height 18
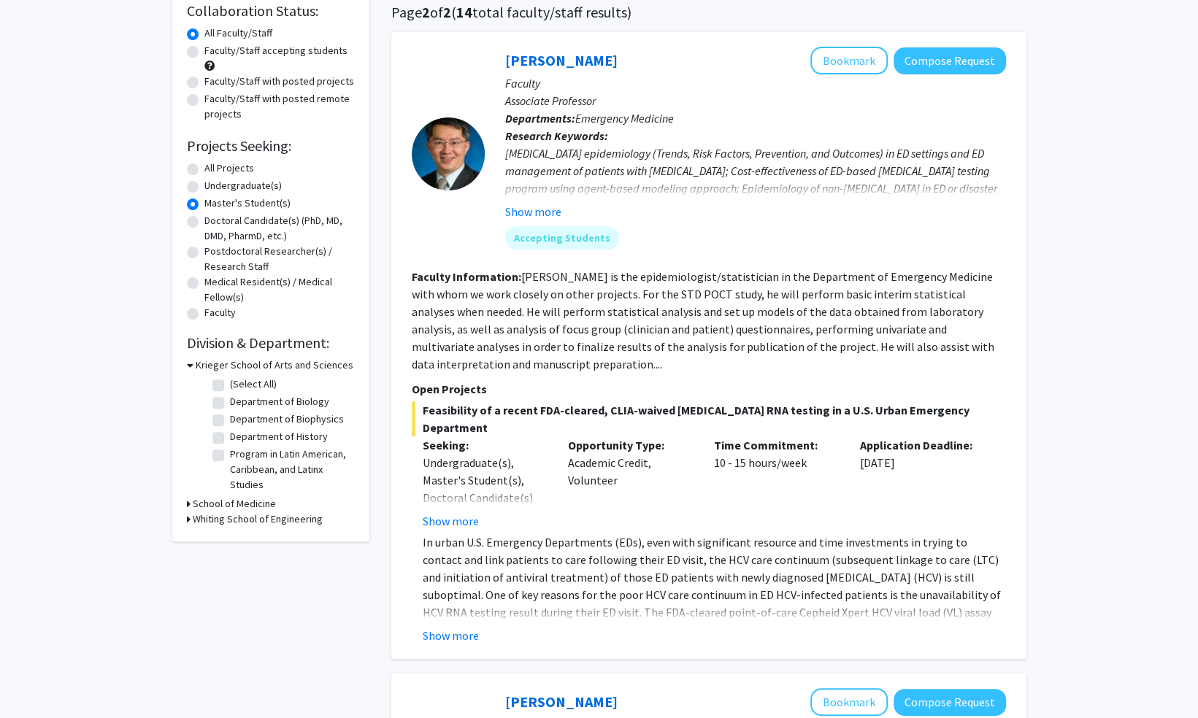
scroll to position [0, 0]
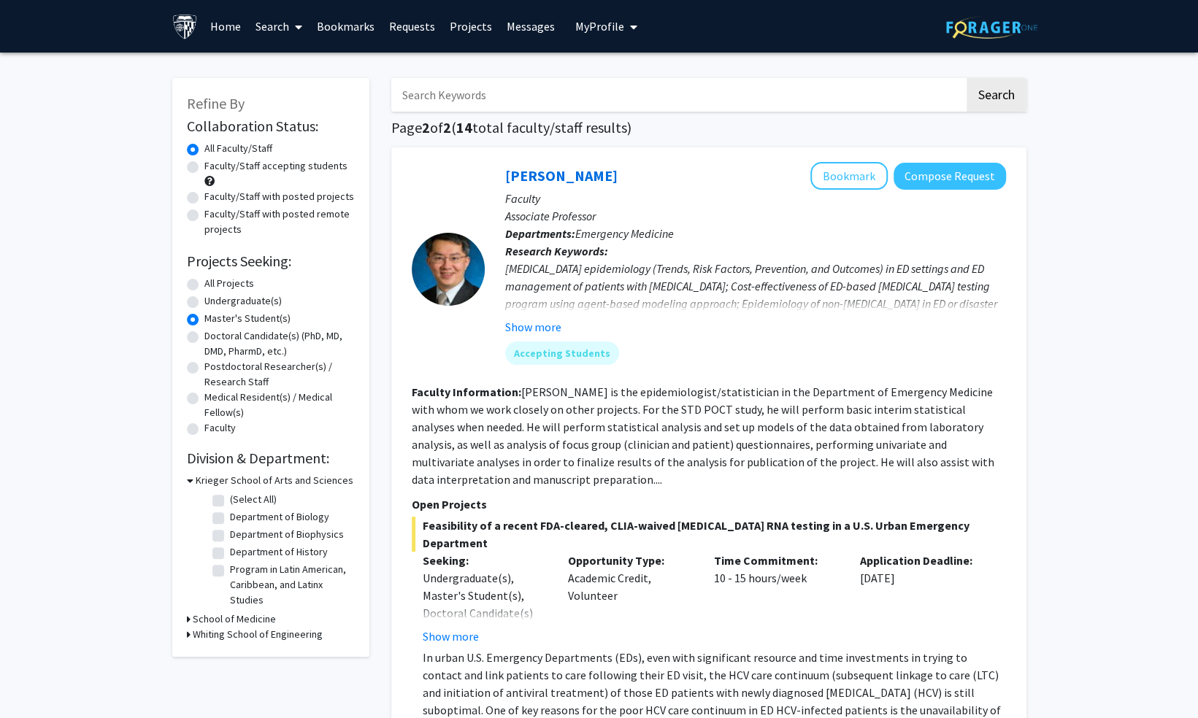
click at [188, 629] on icon at bounding box center [189, 634] width 4 height 15
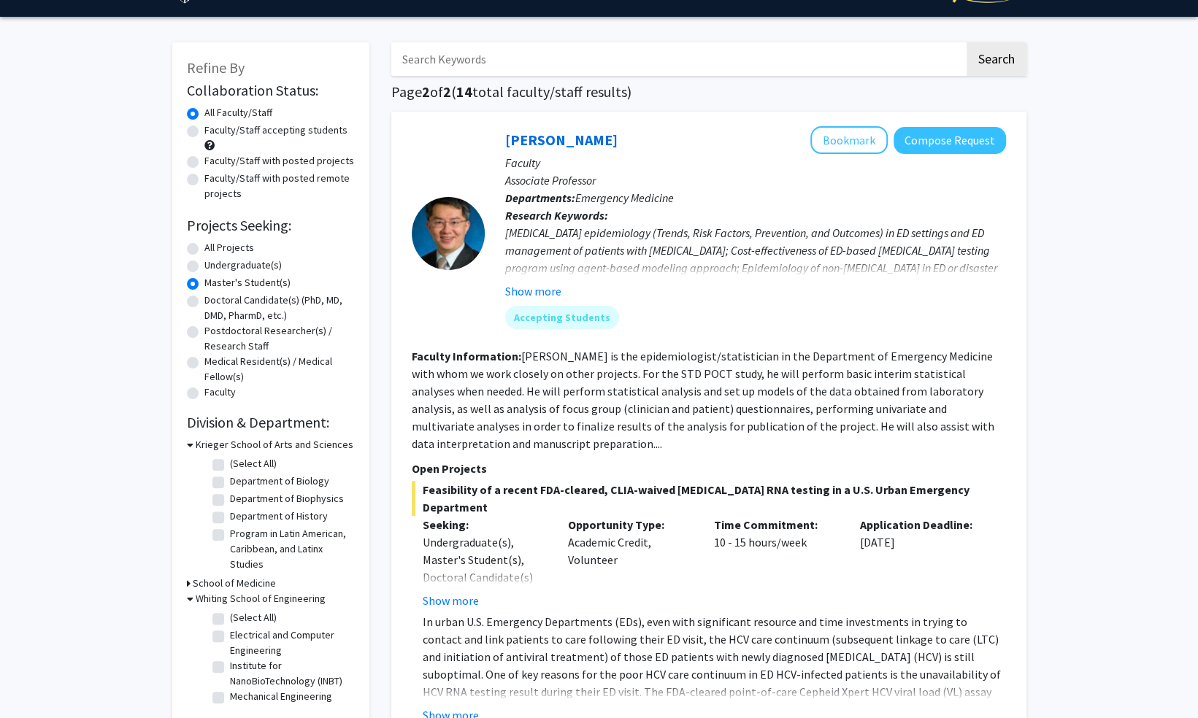
scroll to position [37, 0]
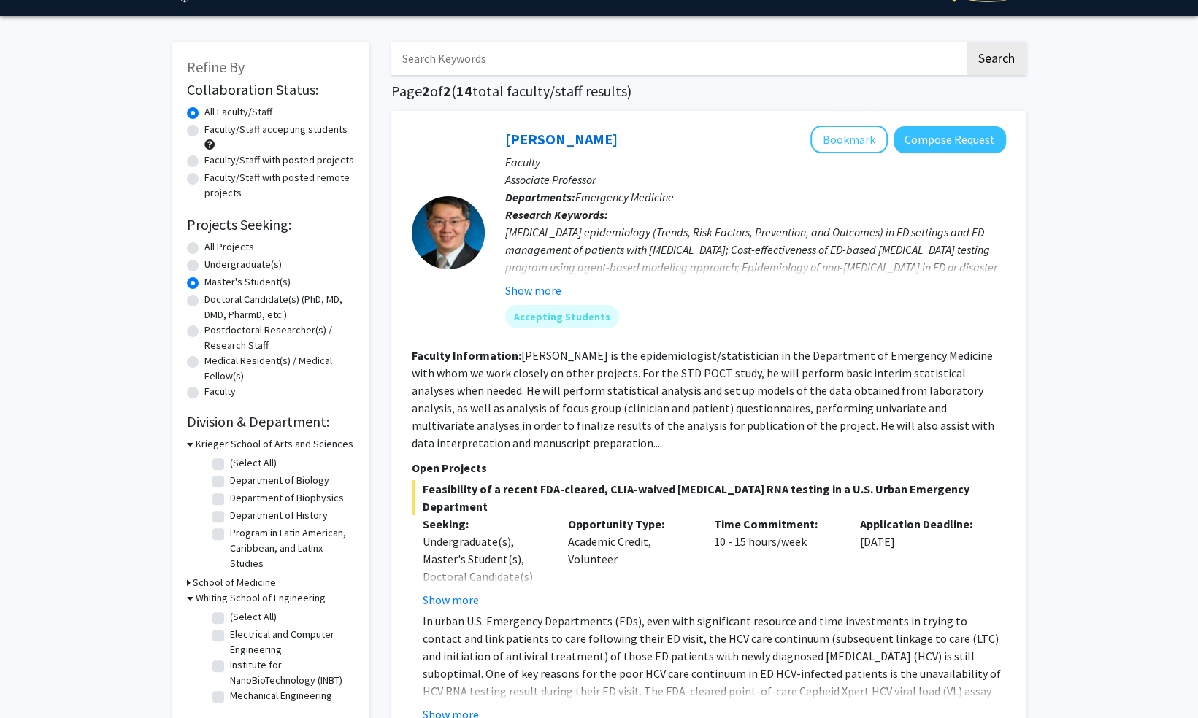
click at [187, 580] on icon at bounding box center [189, 582] width 4 height 15
click at [237, 497] on label "Department of Biophysics" at bounding box center [287, 498] width 114 height 15
click at [237, 497] on input "Department of Biophysics" at bounding box center [234, 495] width 9 height 9
checkbox input "true"
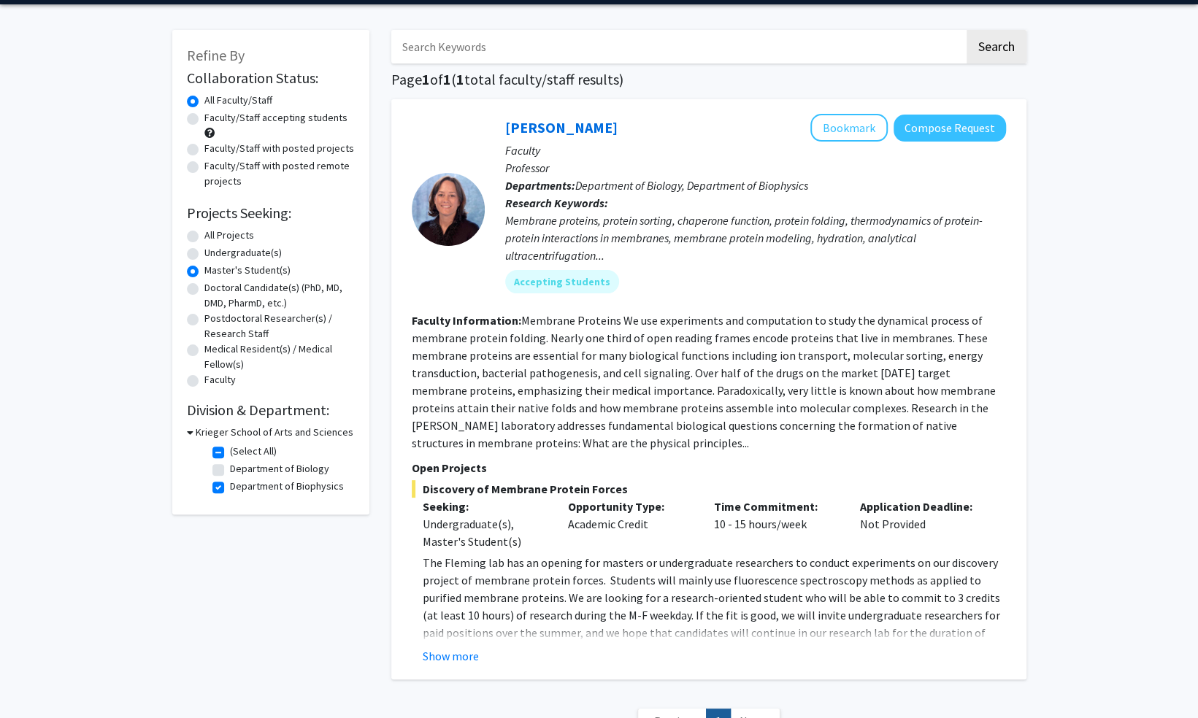
scroll to position [49, 0]
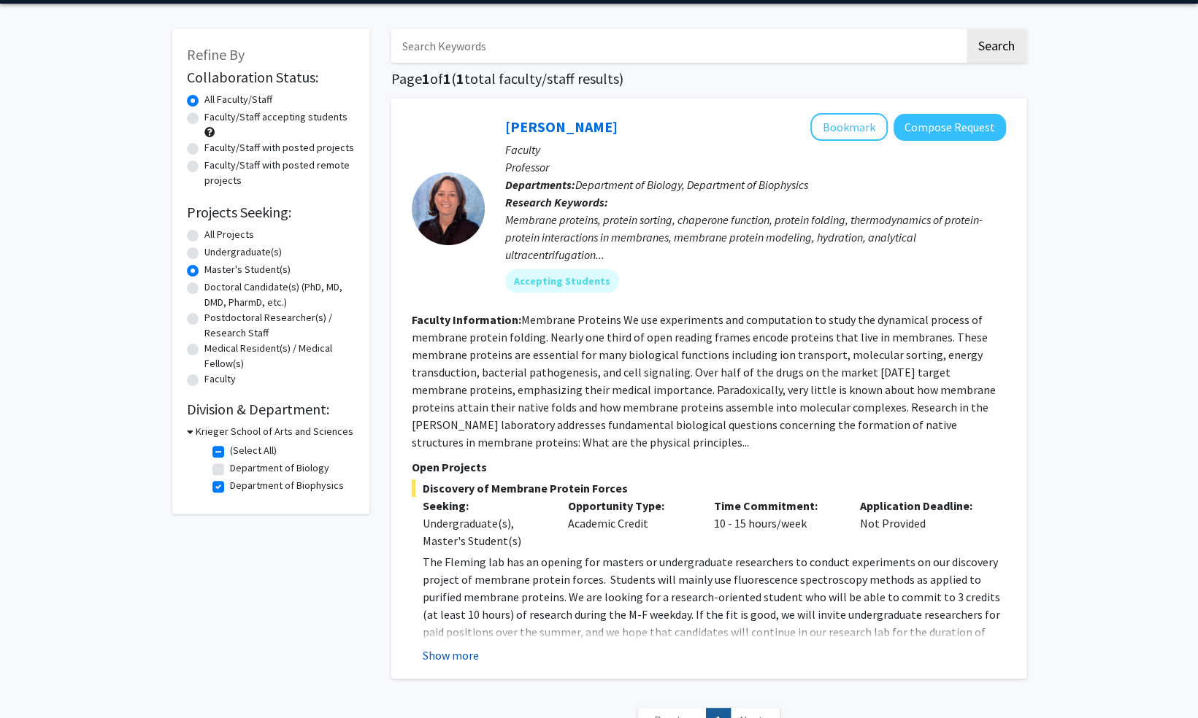
click at [457, 651] on button "Show more" at bounding box center [451, 656] width 56 height 18
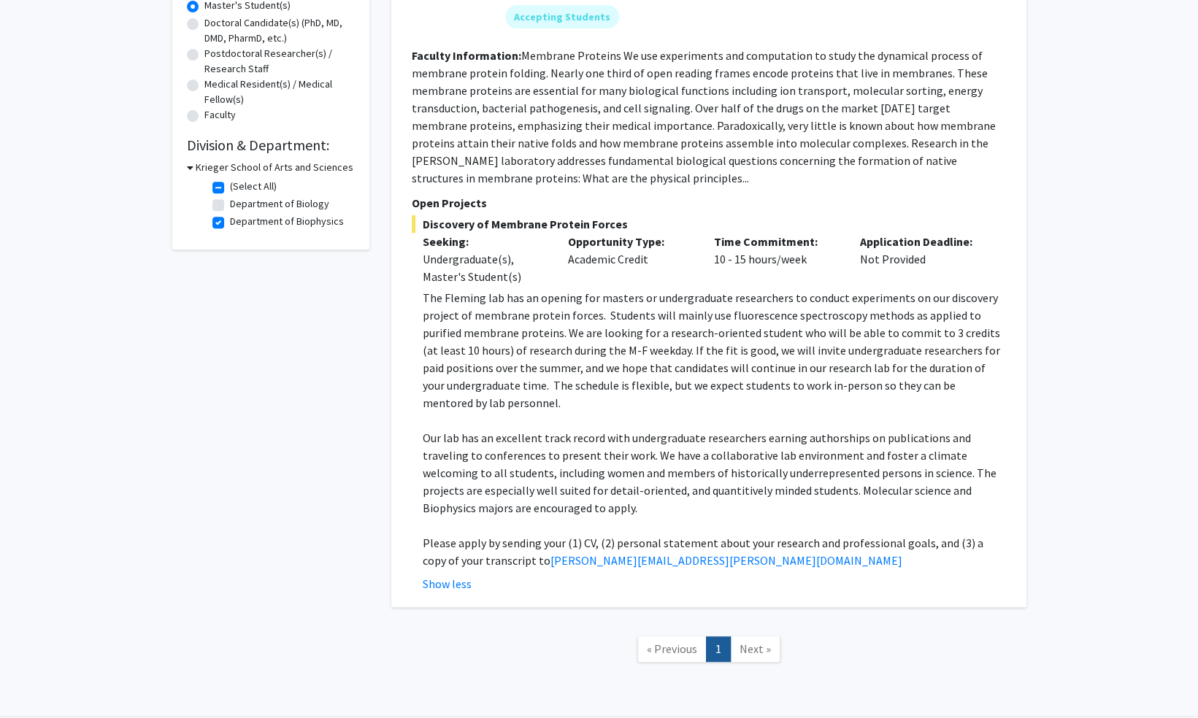
scroll to position [0, 0]
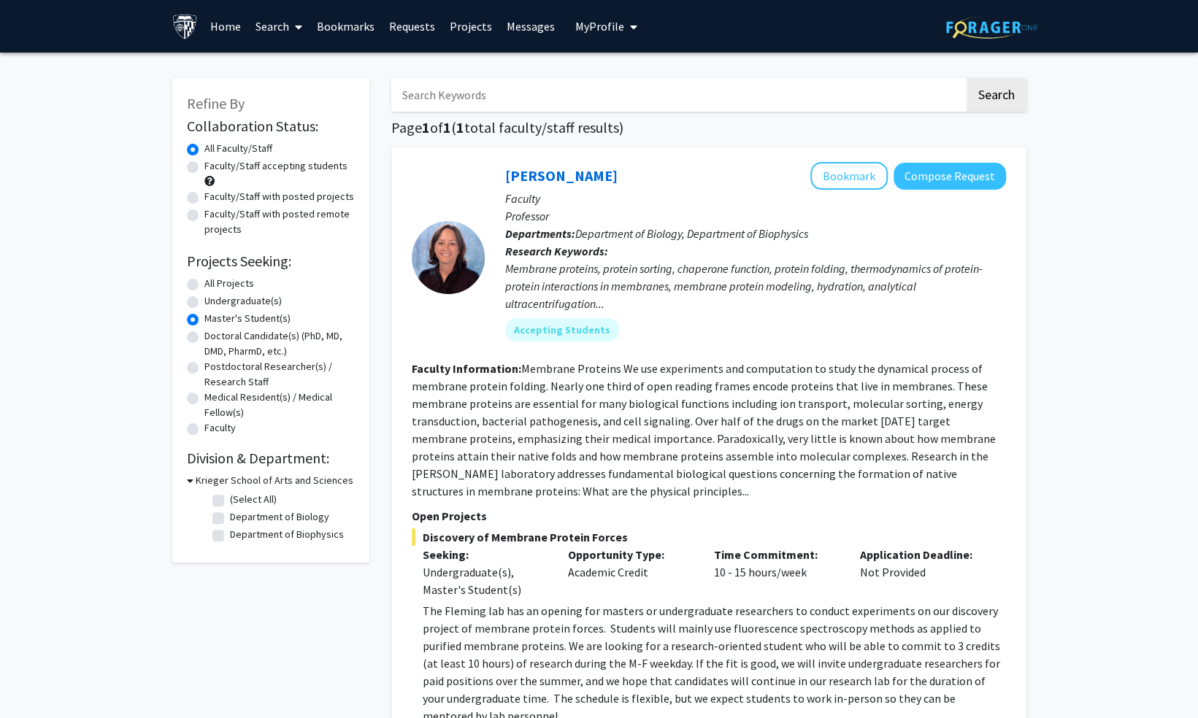
checkbox input "false"
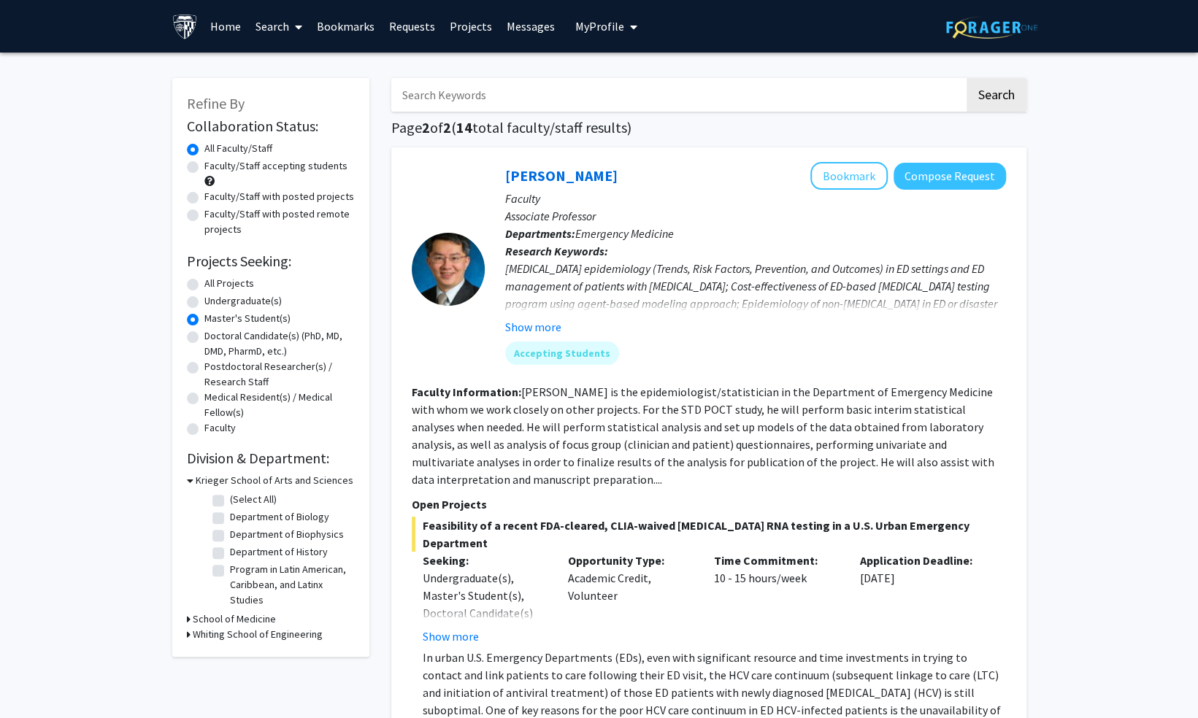
click at [202, 282] on div "All Projects" at bounding box center [271, 285] width 168 height 18
click at [204, 286] on label "All Projects" at bounding box center [229, 283] width 50 height 15
click at [204, 285] on input "All Projects" at bounding box center [208, 280] width 9 height 9
radio input "true"
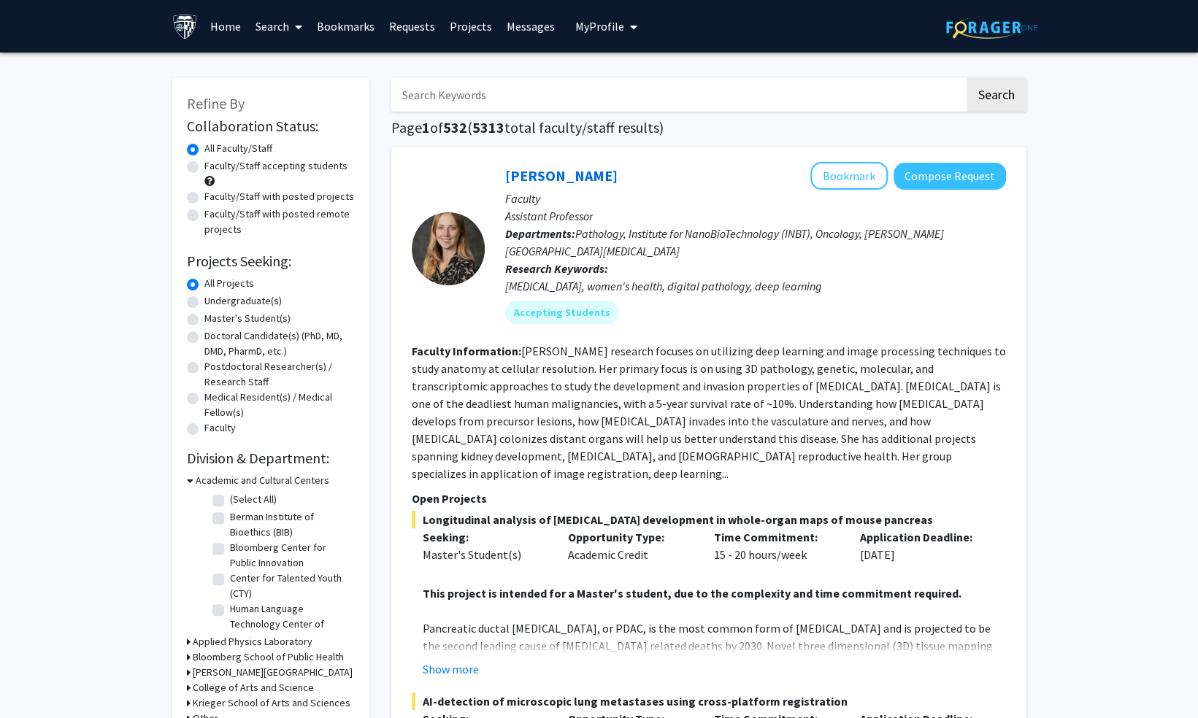
click at [204, 320] on label "Master's Student(s)" at bounding box center [247, 318] width 86 height 15
click at [204, 320] on input "Master's Student(s)" at bounding box center [208, 315] width 9 height 9
radio input "true"
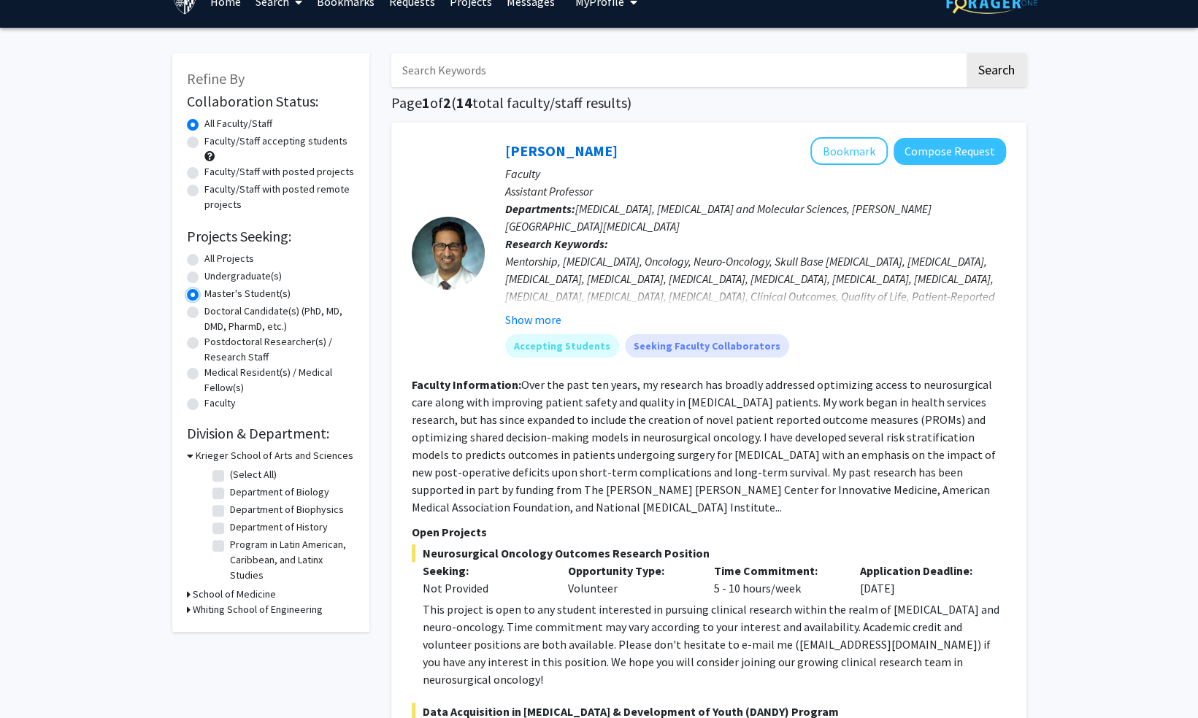
scroll to position [27, 0]
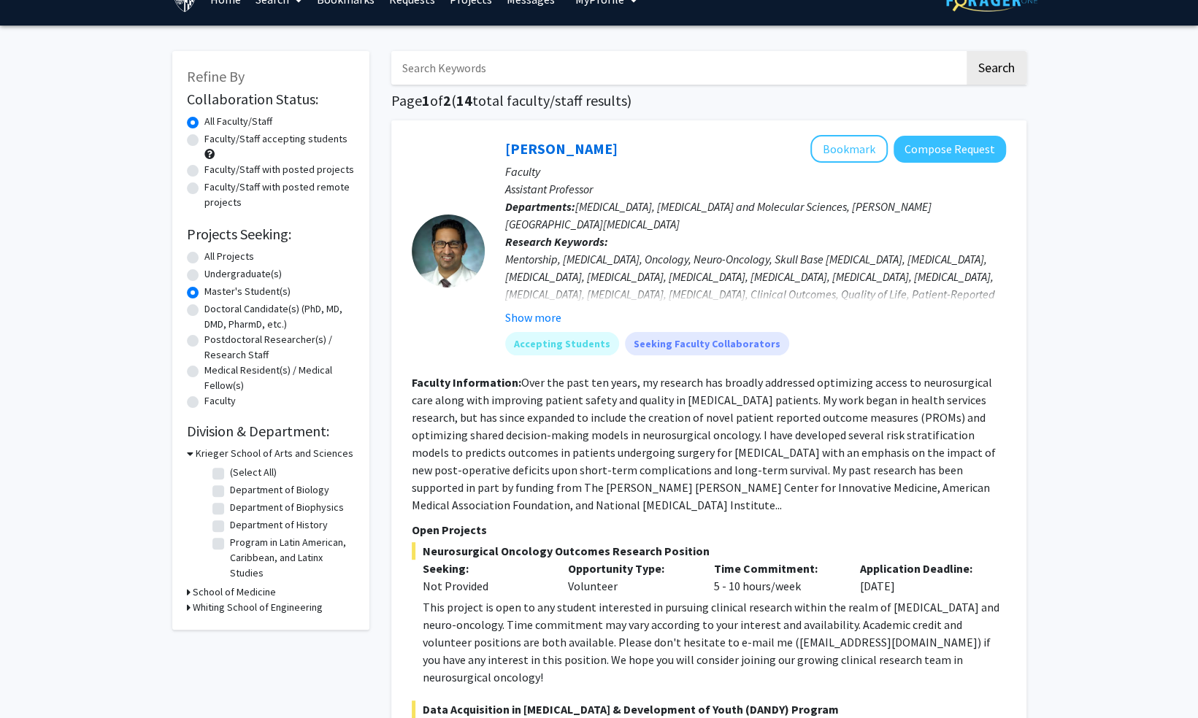
click at [204, 256] on label "All Projects" at bounding box center [229, 256] width 50 height 15
click at [204, 256] on input "All Projects" at bounding box center [208, 253] width 9 height 9
radio input "true"
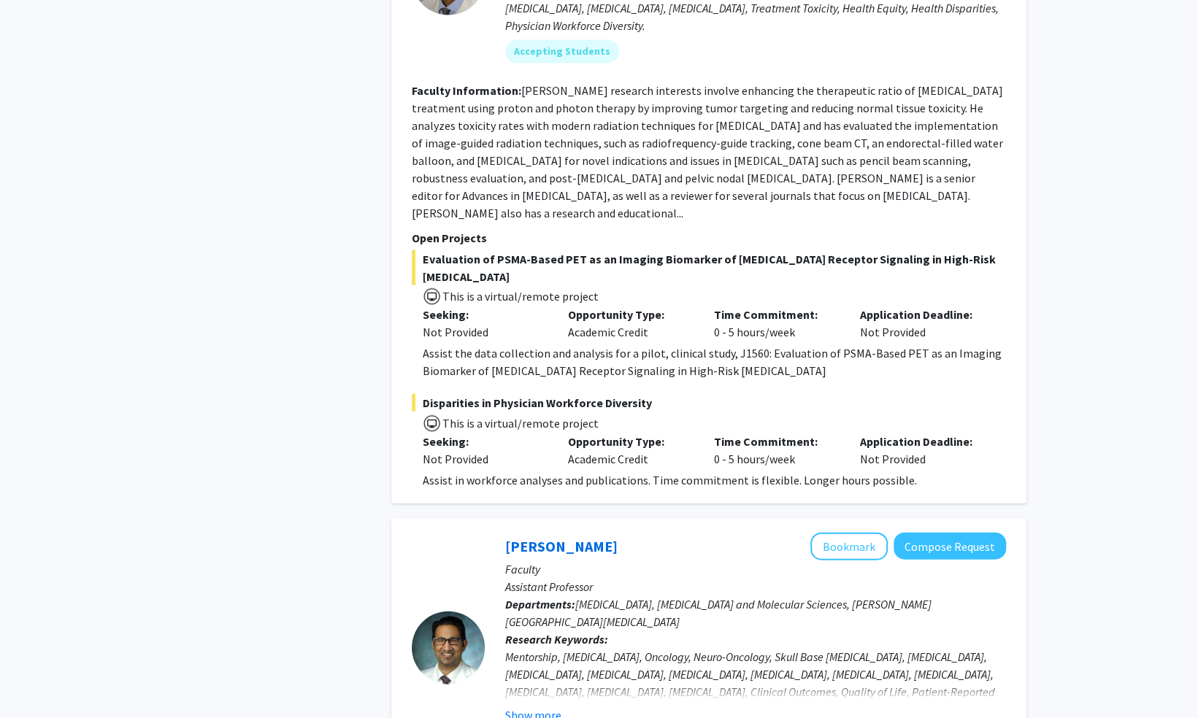
scroll to position [1948, 0]
